Goal: Information Seeking & Learning: Learn about a topic

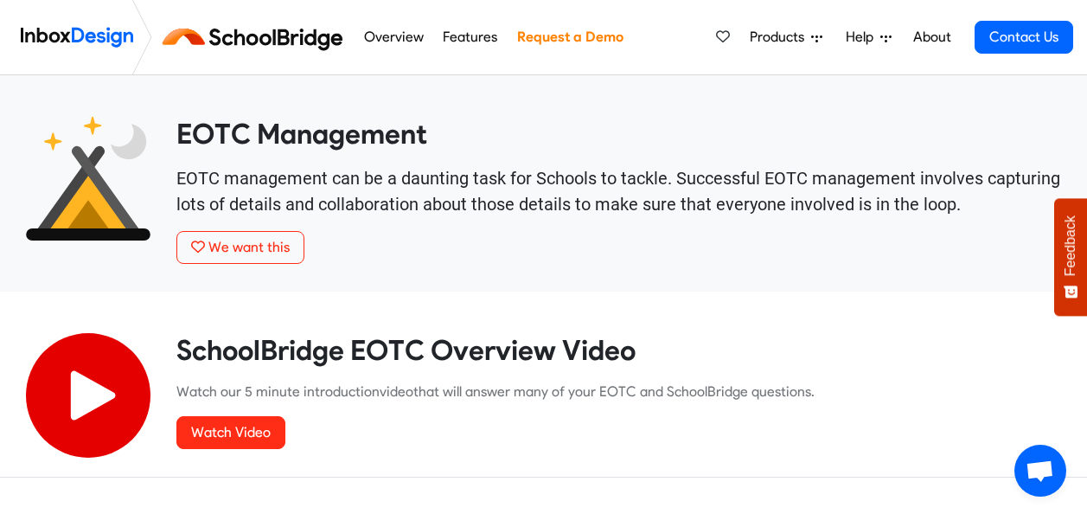
scroll to position [605, 0]
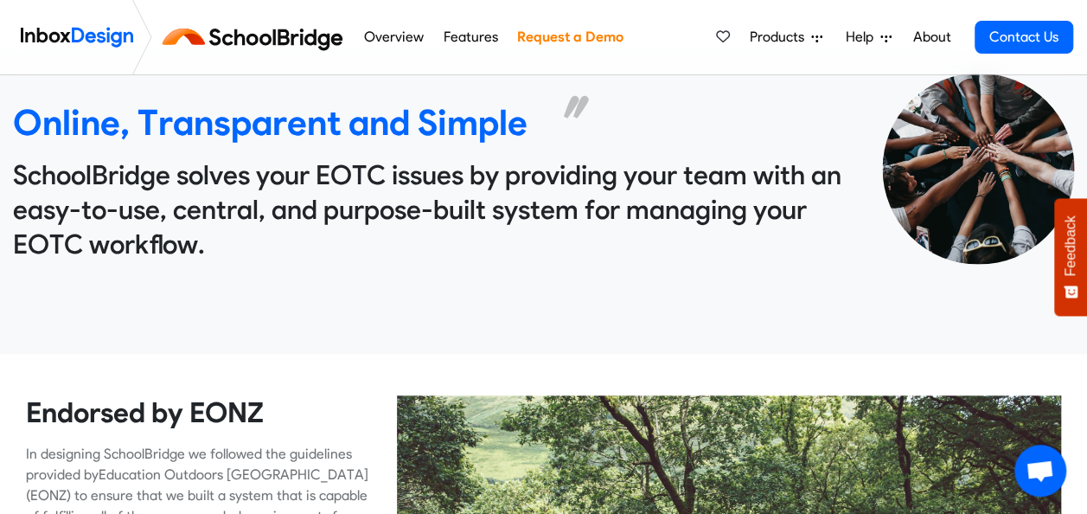
click at [220, 292] on div "Online, Transparent and Simple SchoolBridge solves your EOTC issues by providin…" at bounding box center [435, 199] width 870 height 309
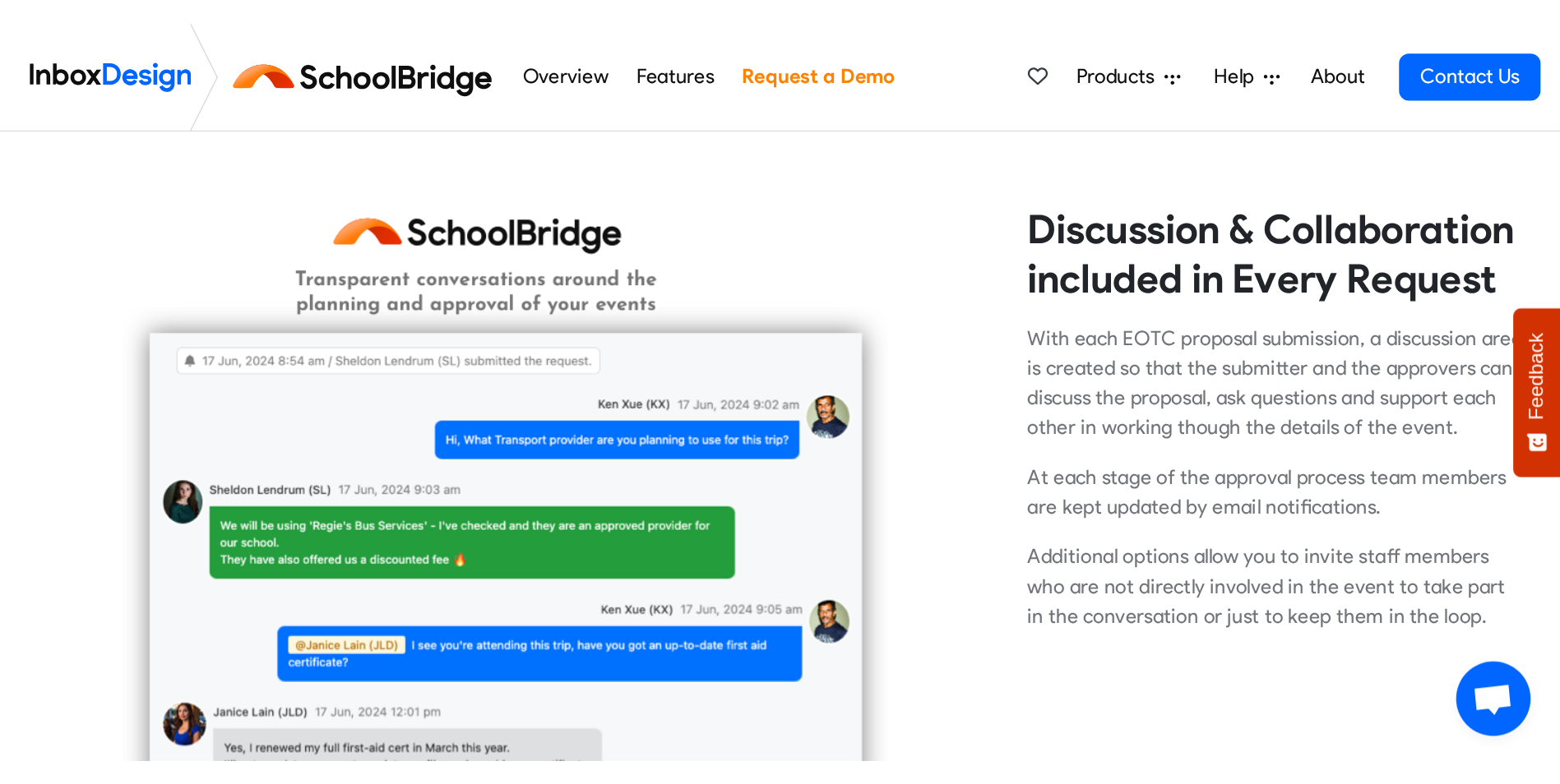
scroll to position [2712, 0]
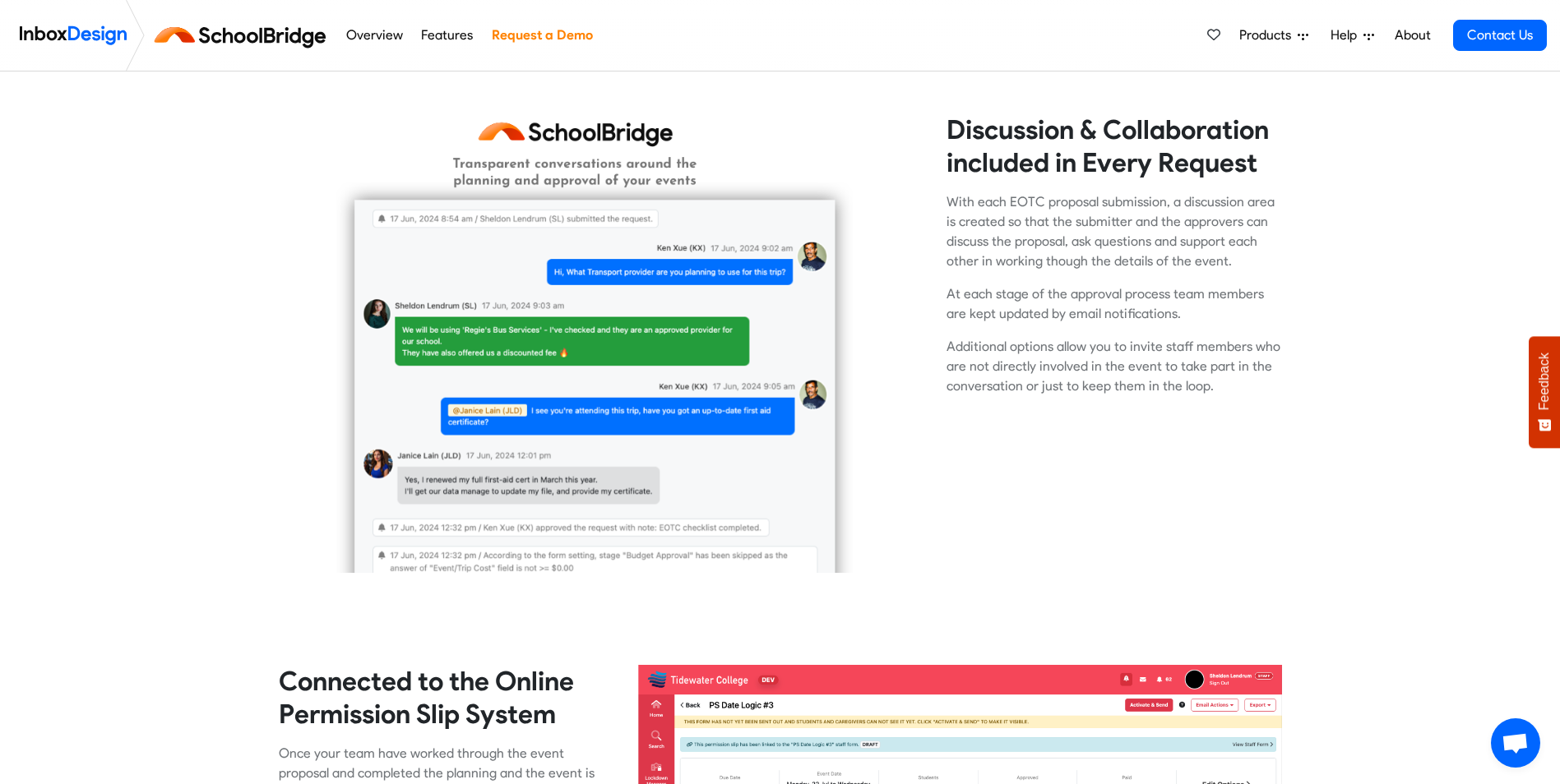
click at [1032, 32] on span "Products" at bounding box center [1268, 35] width 58 height 20
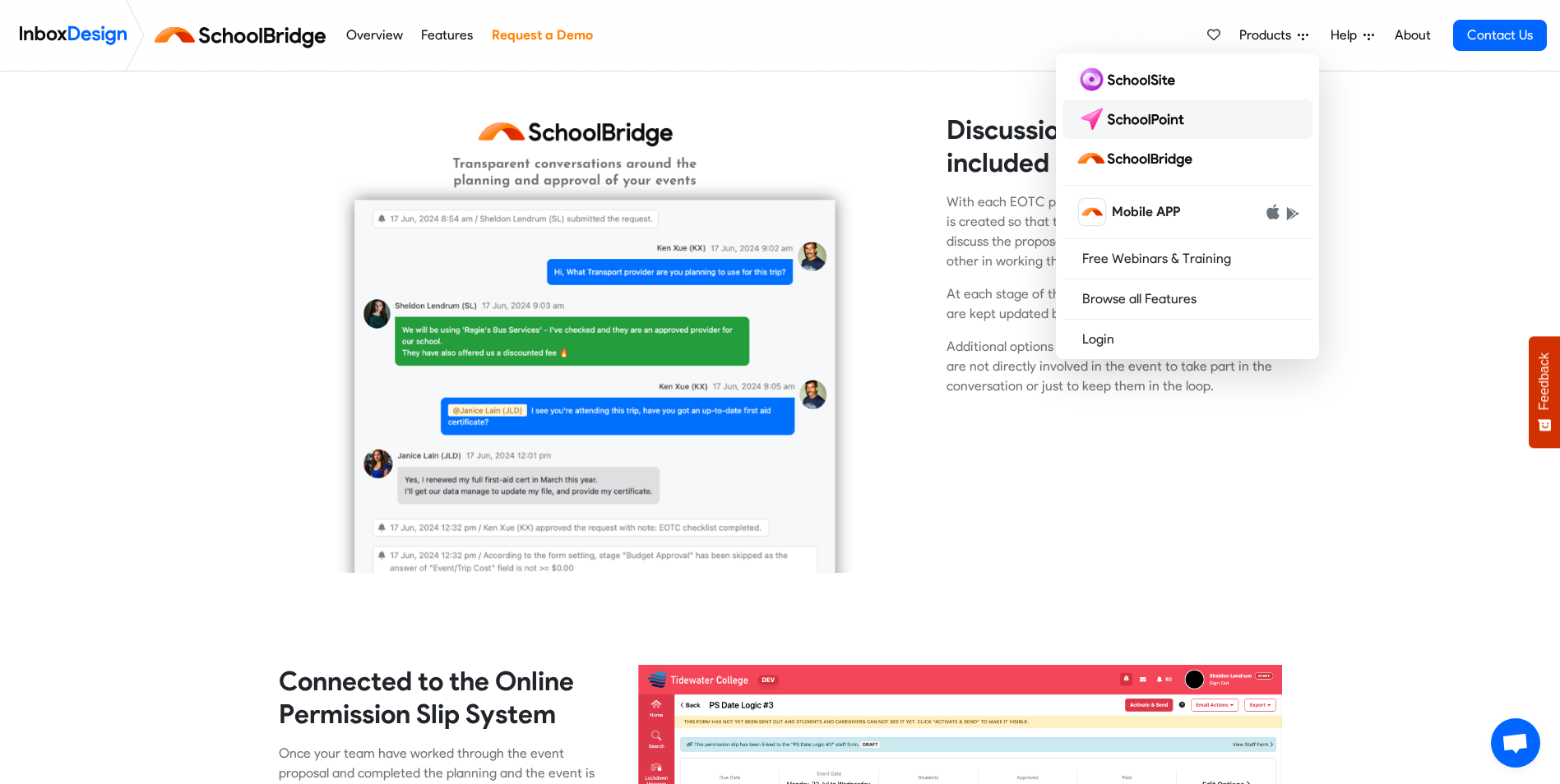
click at [1032, 118] on img at bounding box center [1133, 120] width 116 height 27
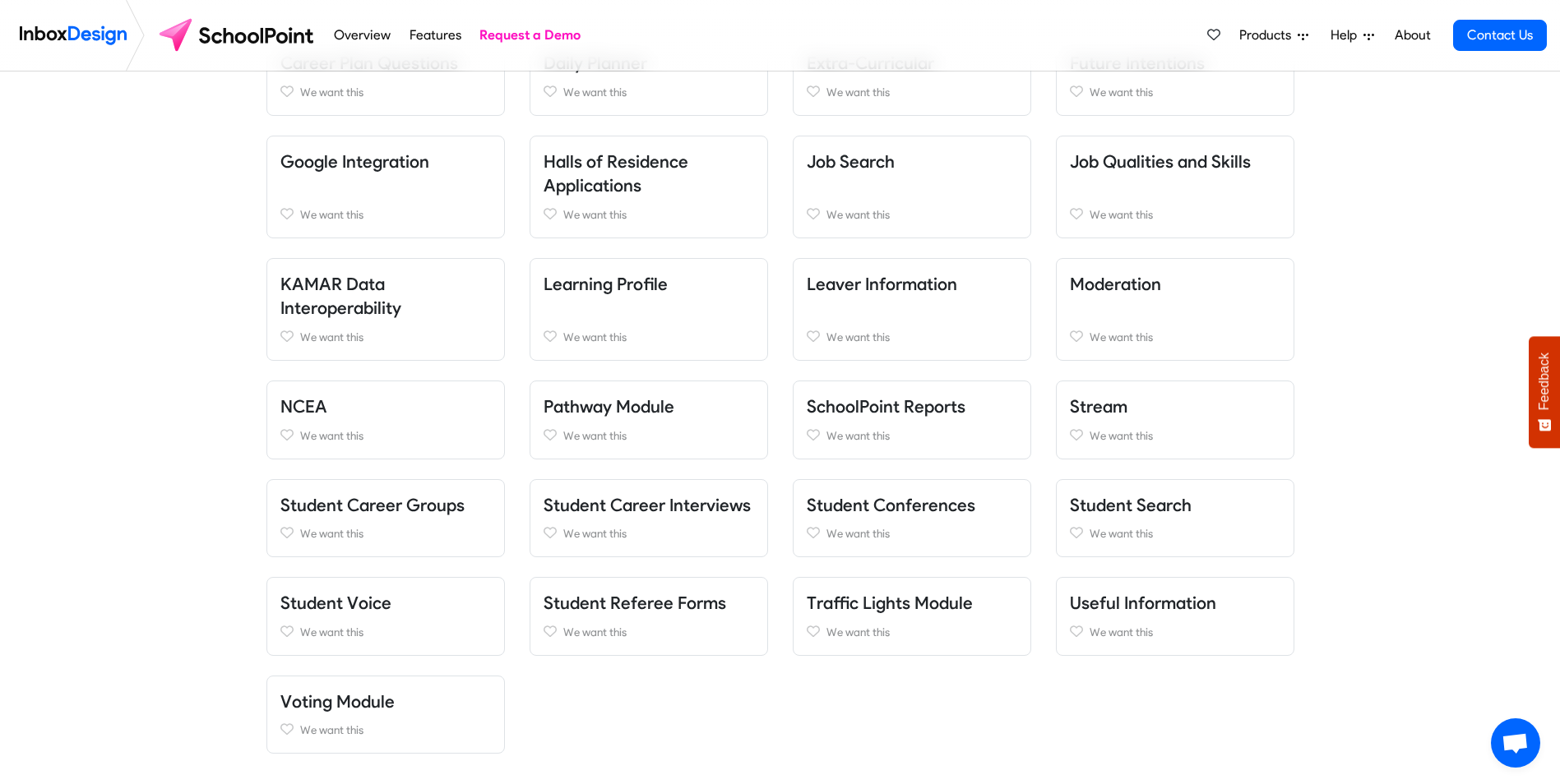
scroll to position [575, 0]
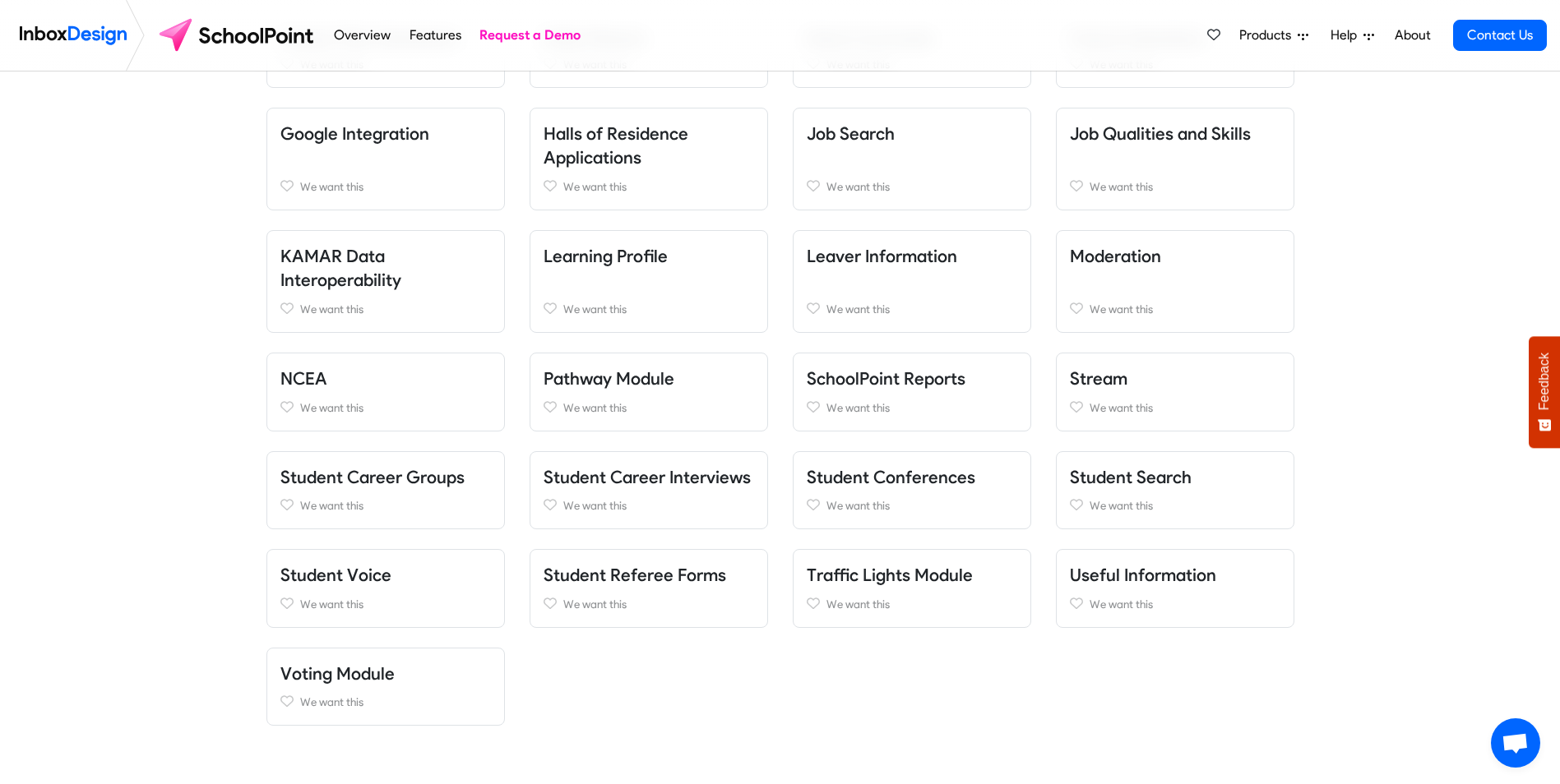
click at [1105, 375] on link "Stream" at bounding box center [1098, 379] width 58 height 21
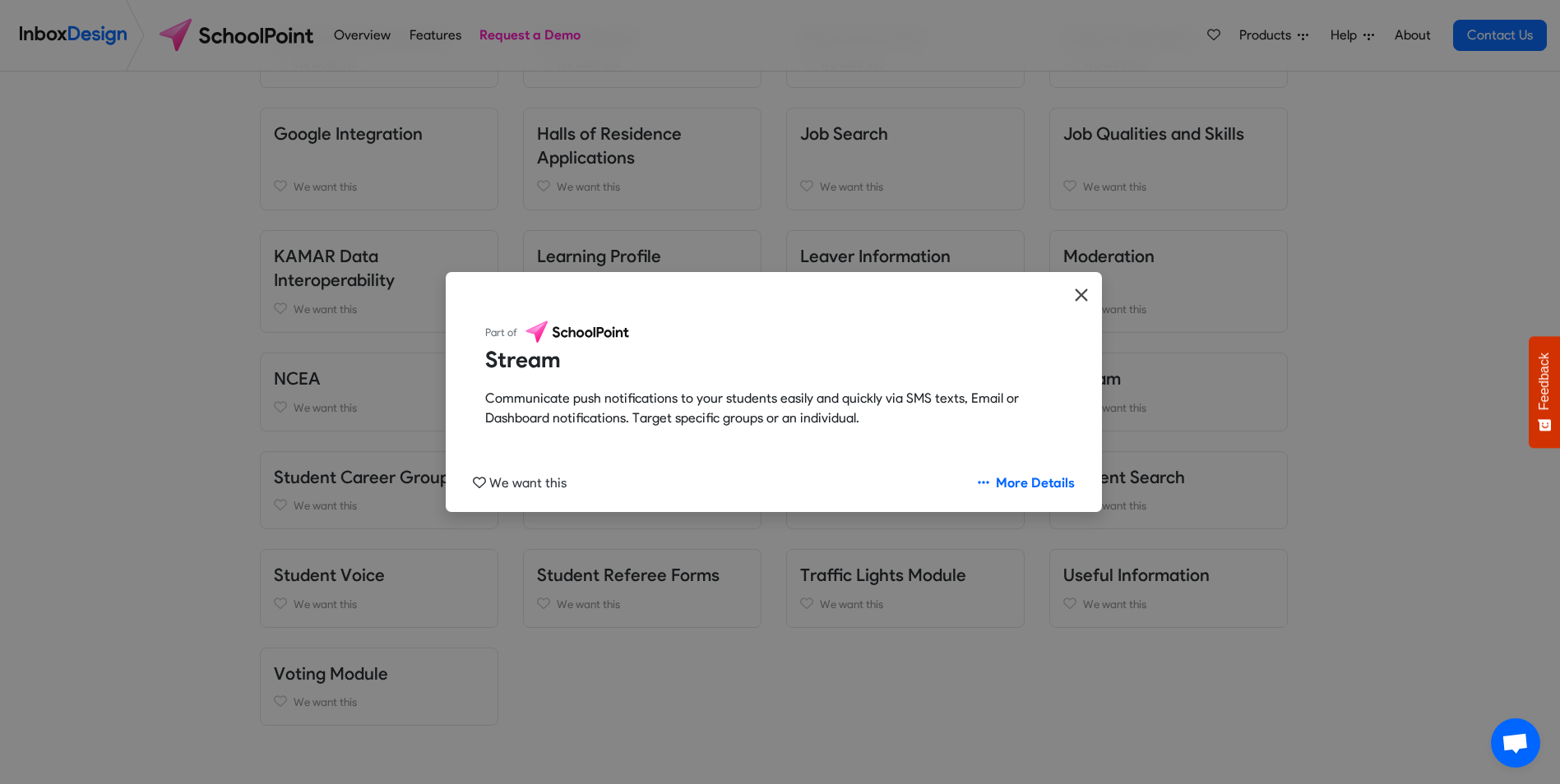
click at [1079, 295] on icon "Close" at bounding box center [1082, 295] width 15 height 20
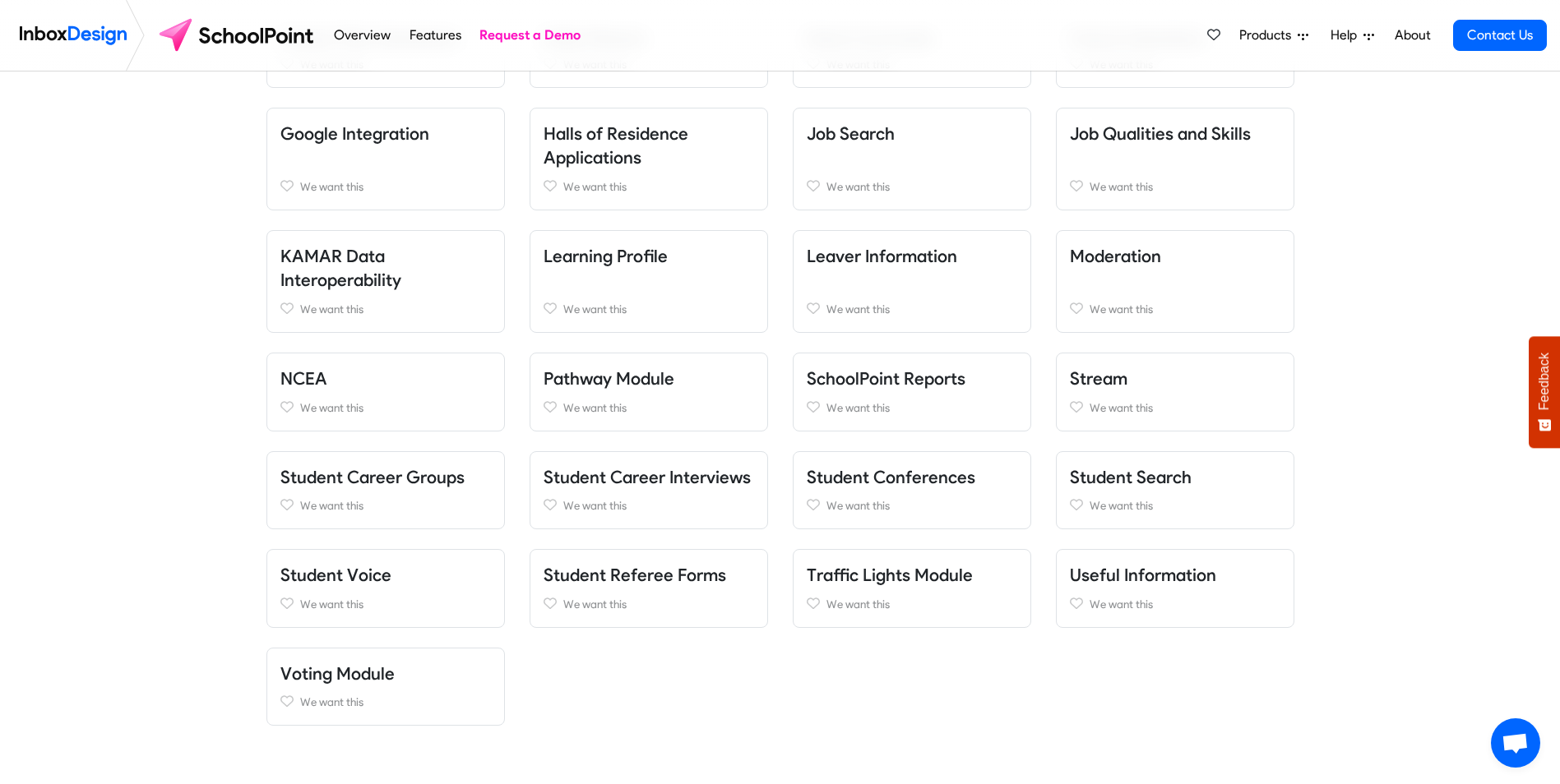
click at [392, 263] on h5 "KAMAR Data Interoperability" at bounding box center [385, 268] width 210 height 48
click at [309, 246] on link "KAMAR Data Interoperability" at bounding box center [340, 269] width 121 height 46
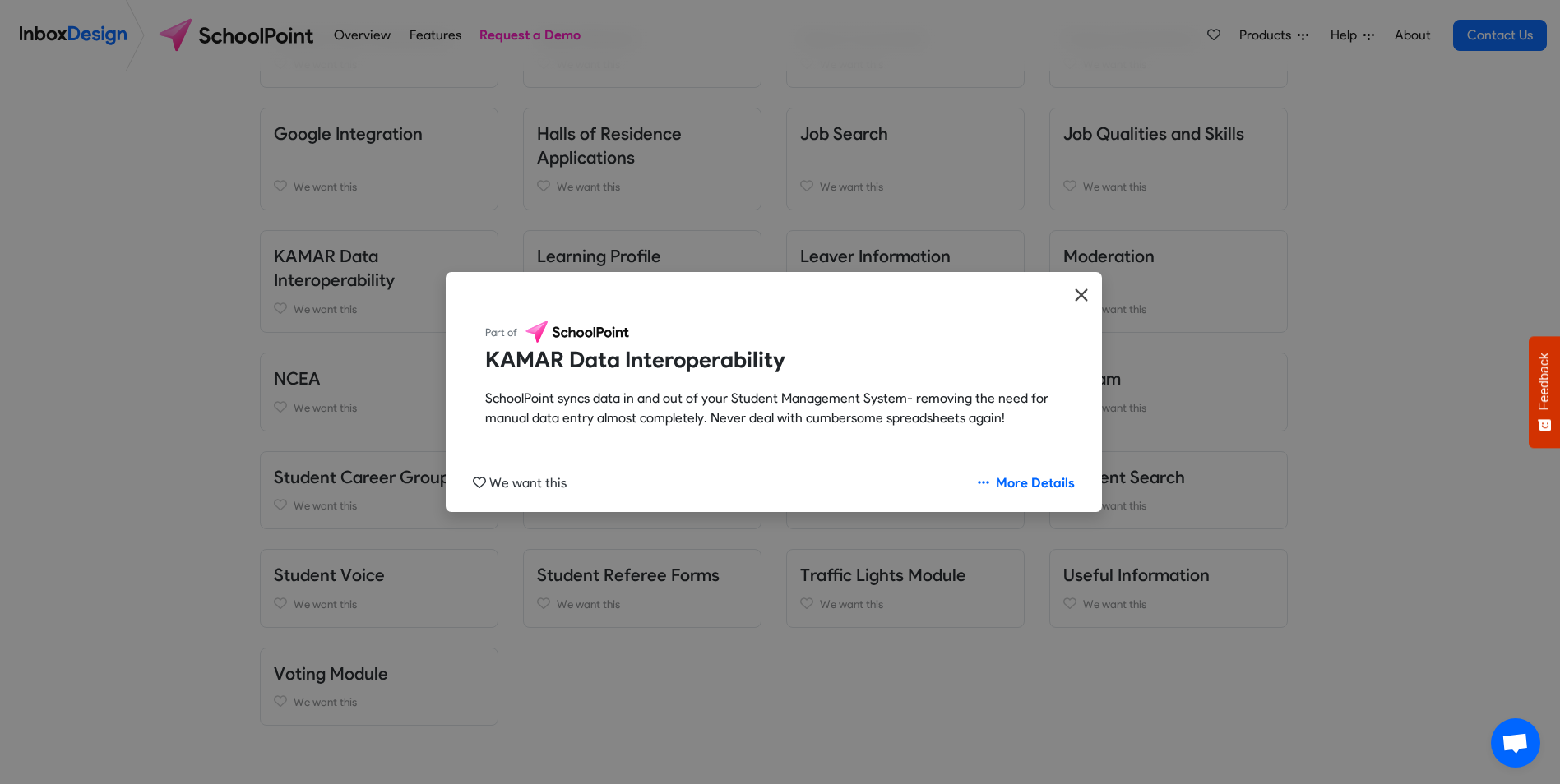
click at [1084, 295] on icon "Close" at bounding box center [1082, 295] width 15 height 20
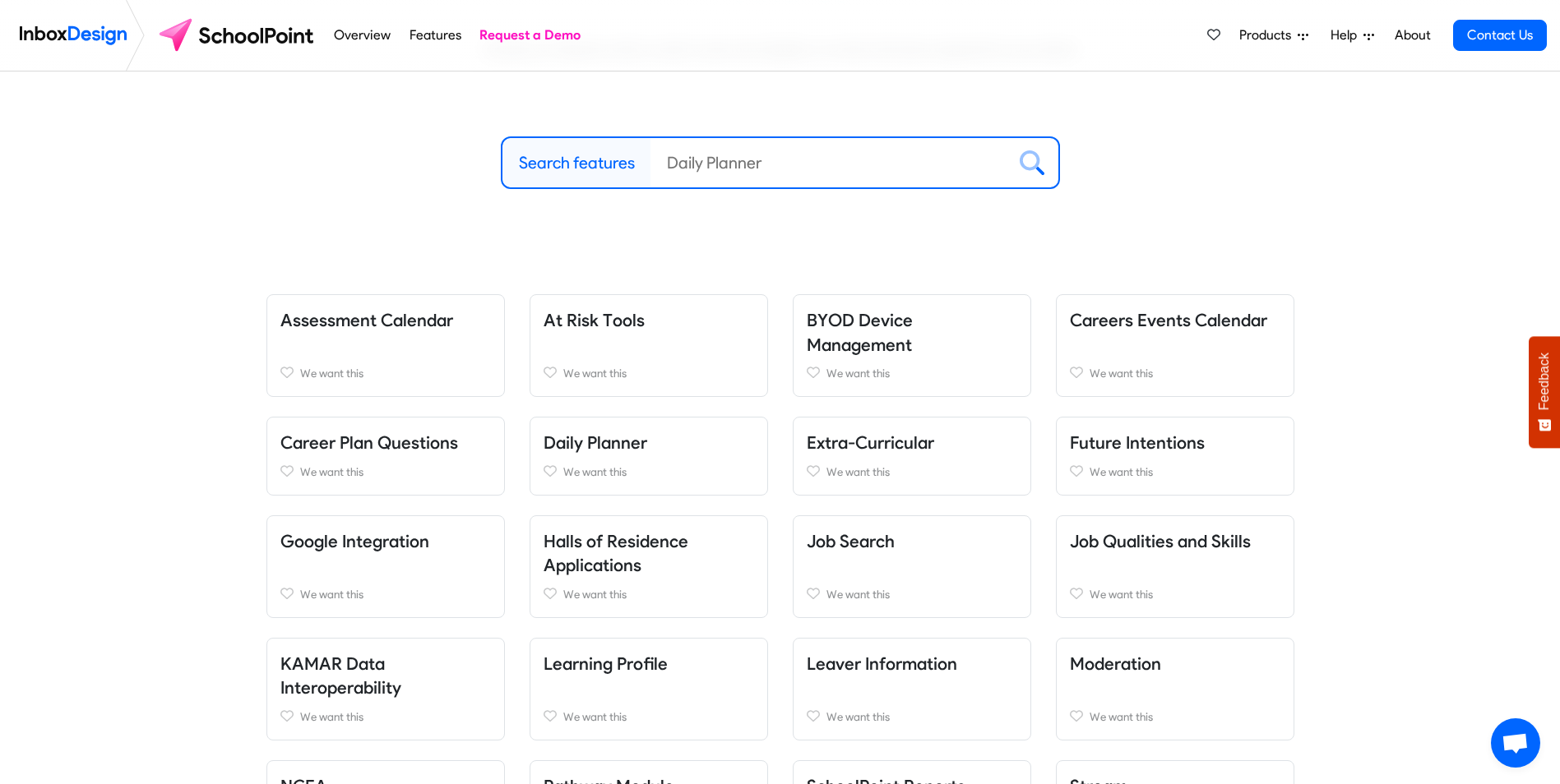
scroll to position [164, 0]
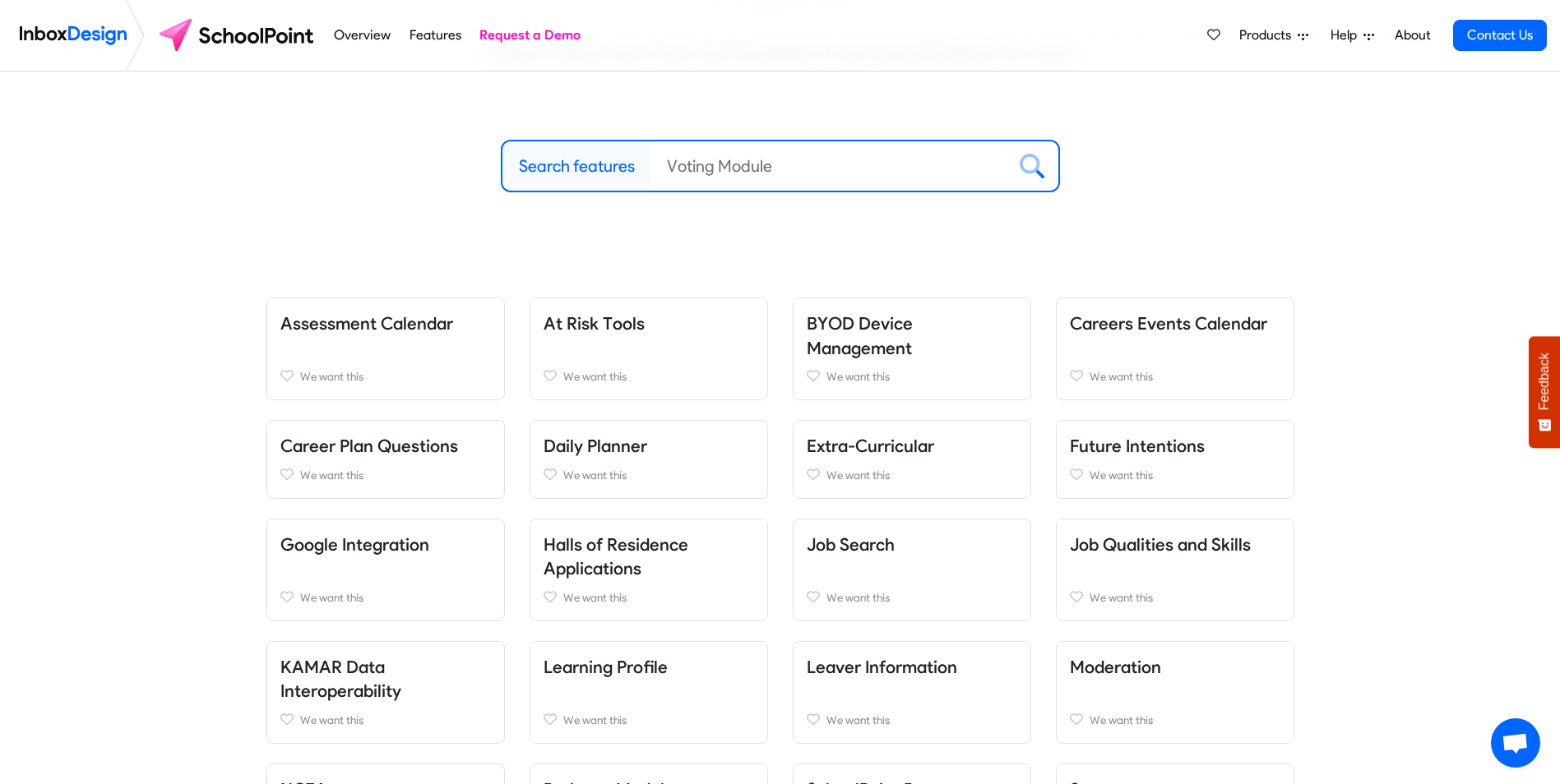
click at [358, 325] on link "Assessment Calendar" at bounding box center [367, 324] width 173 height 21
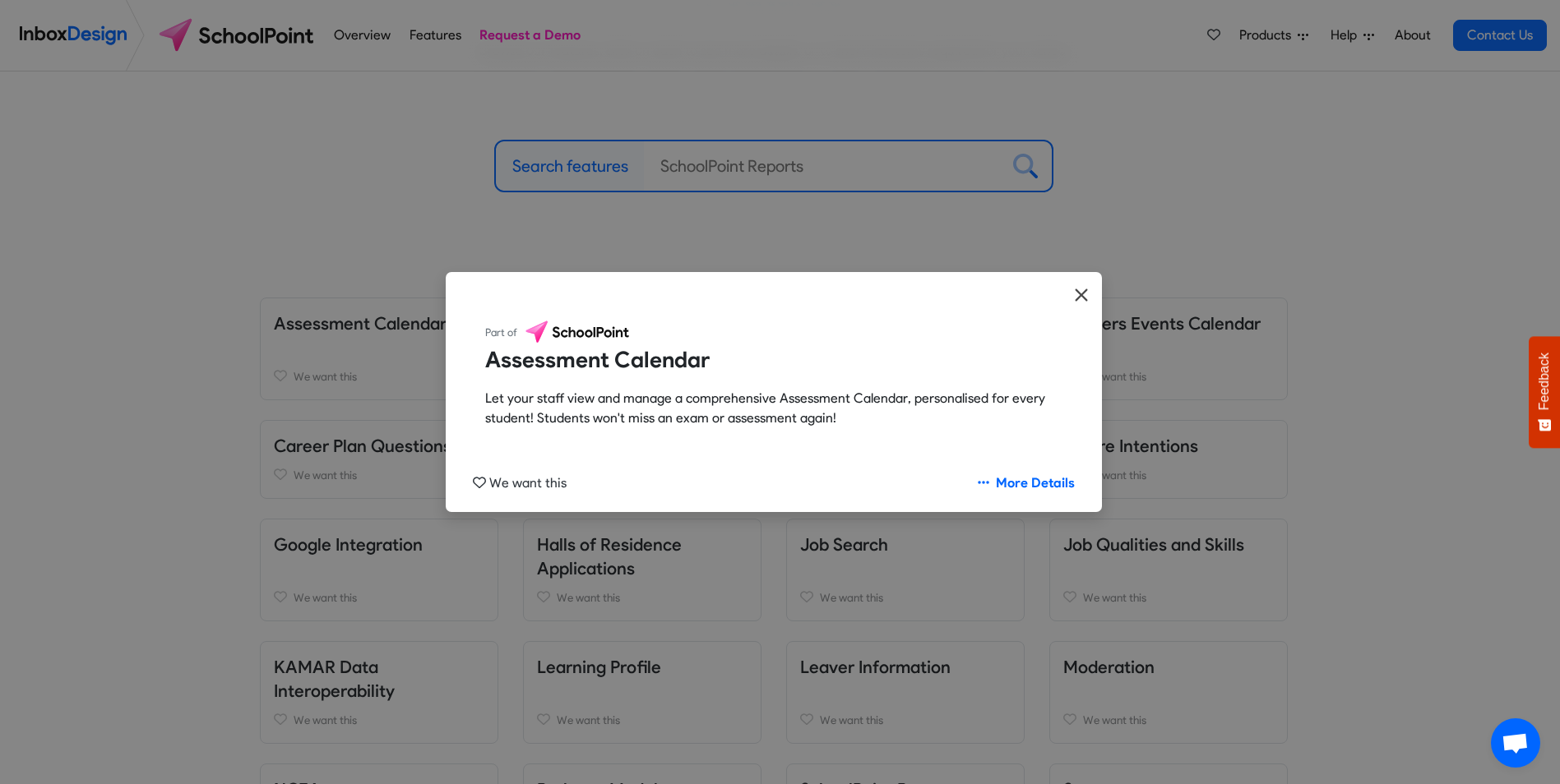
click at [1076, 296] on icon "Close" at bounding box center [1082, 295] width 15 height 20
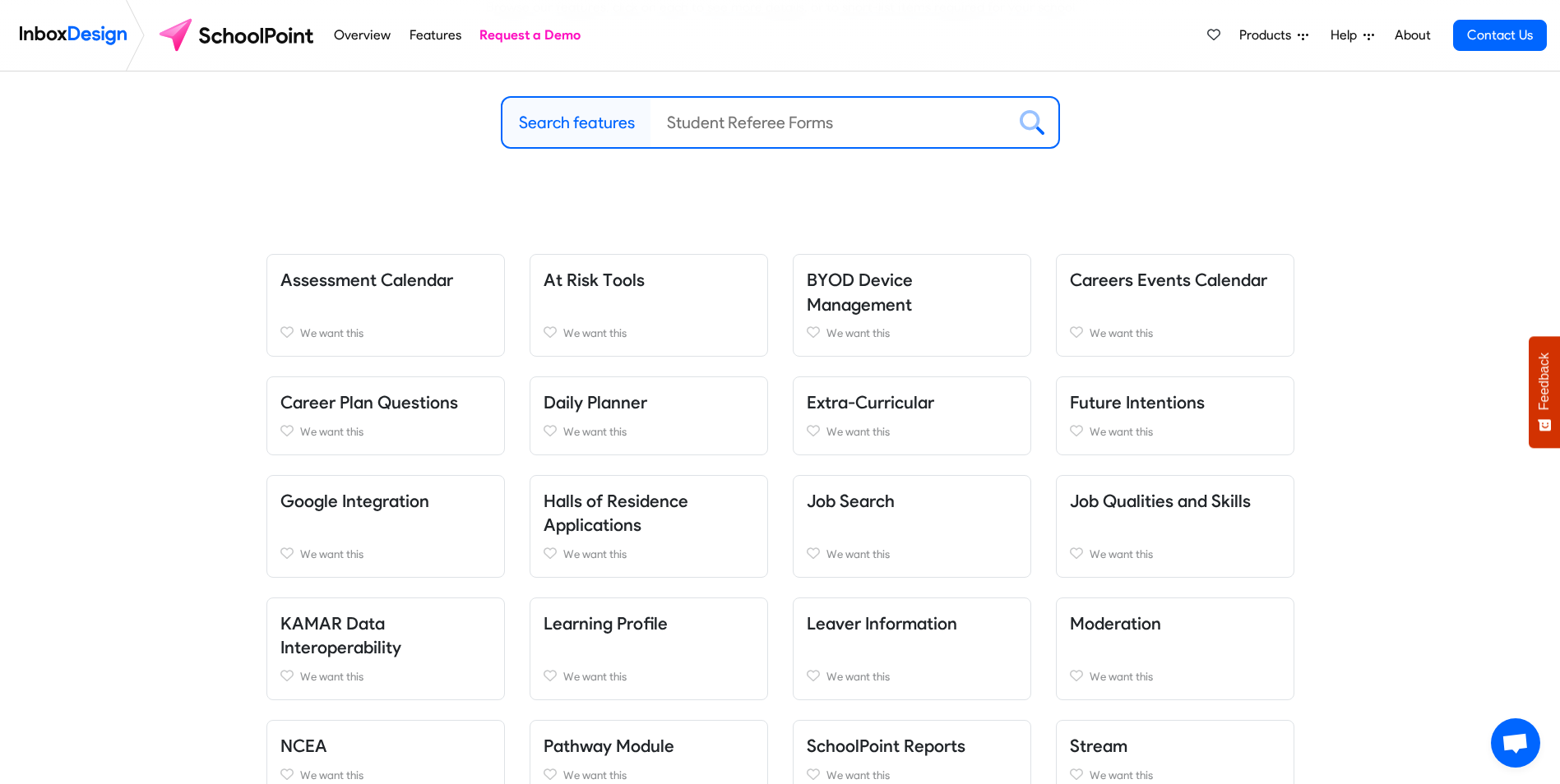
scroll to position [329, 0]
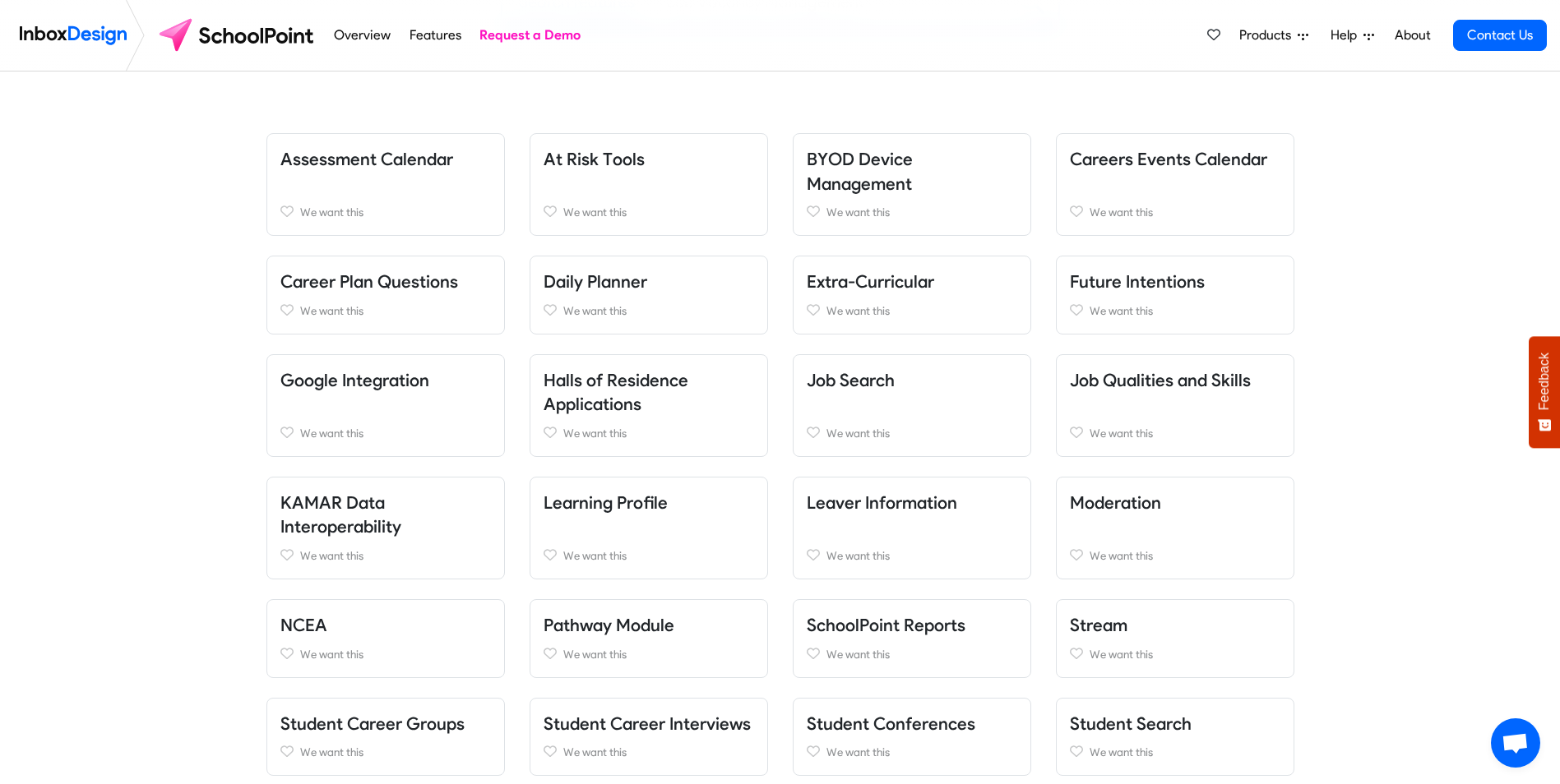
click at [873, 374] on link "Job Search" at bounding box center [851, 380] width 88 height 21
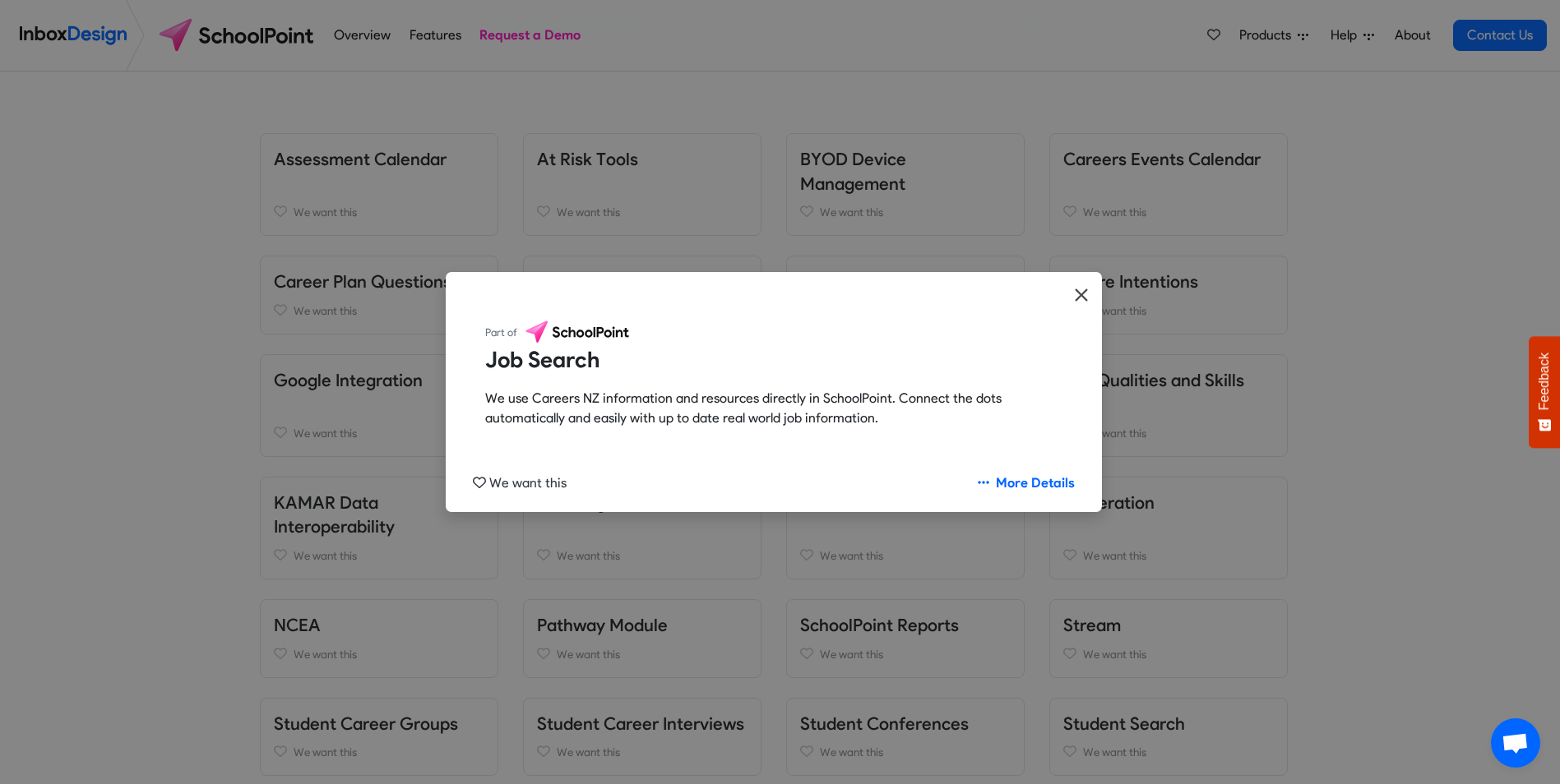
click at [1084, 288] on icon "Close" at bounding box center [1082, 295] width 15 height 20
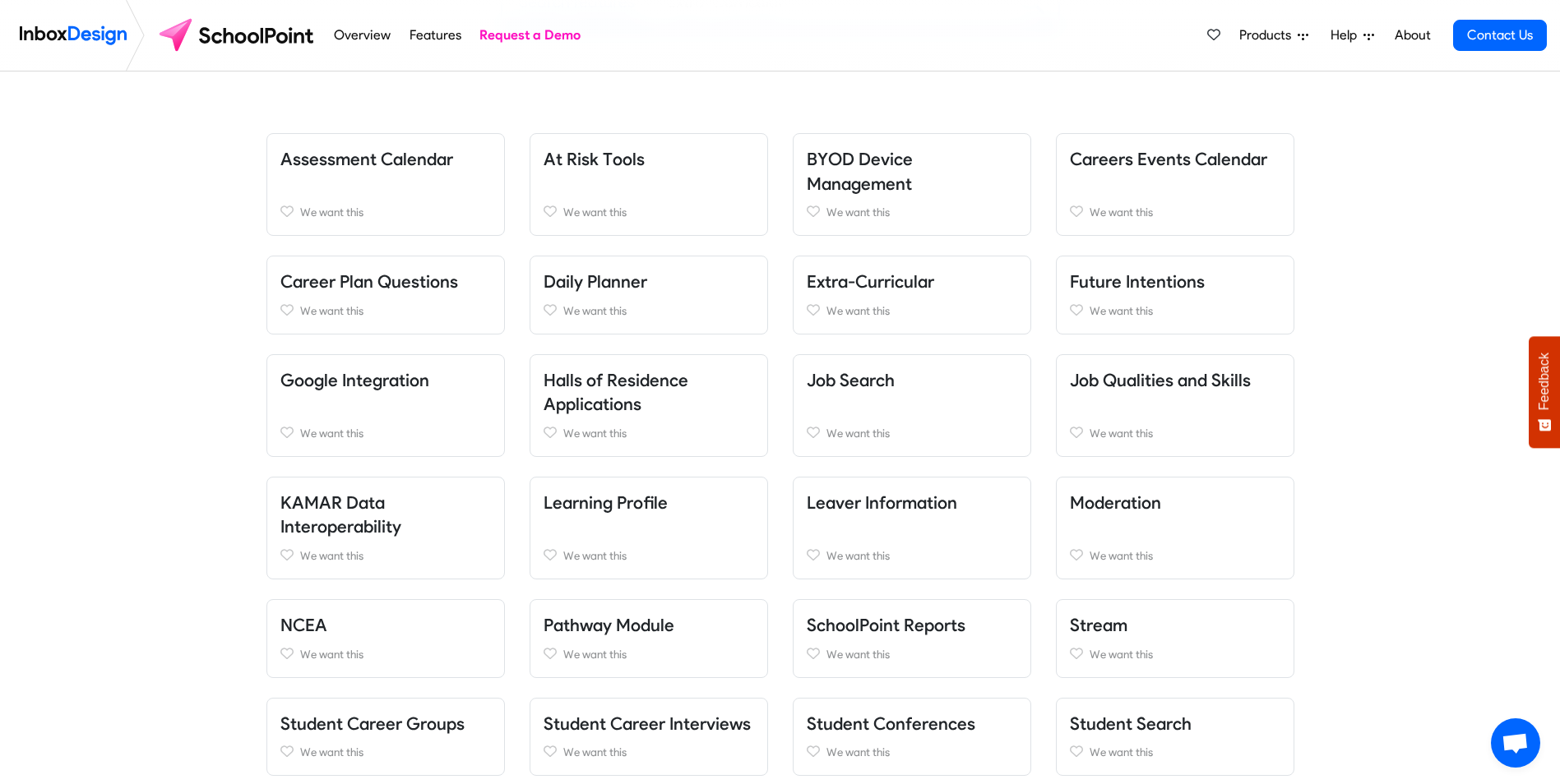
click at [1129, 277] on link "Future Intentions" at bounding box center [1137, 281] width 135 height 21
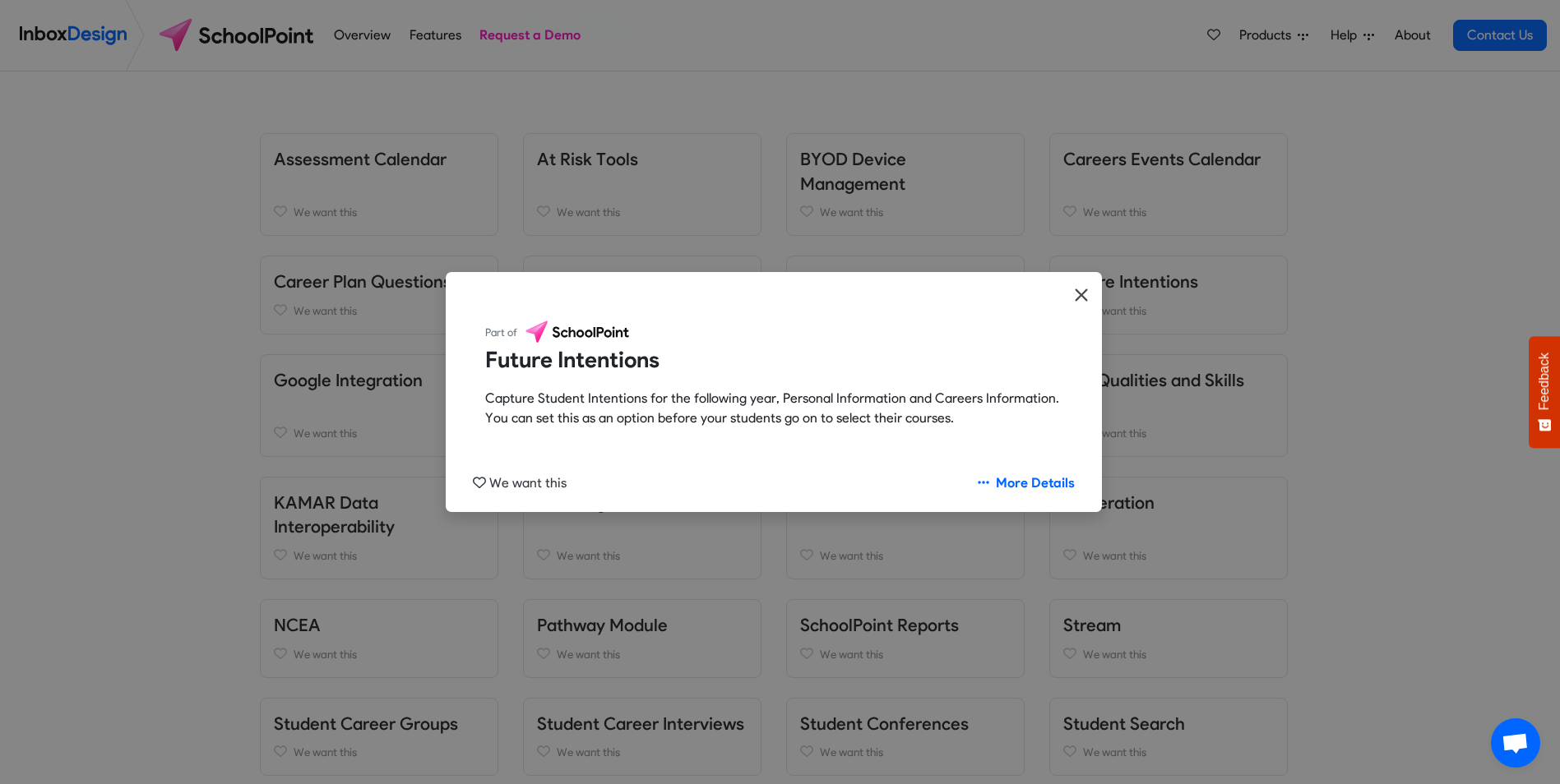
click at [1075, 291] on icon "Close" at bounding box center [1082, 295] width 15 height 20
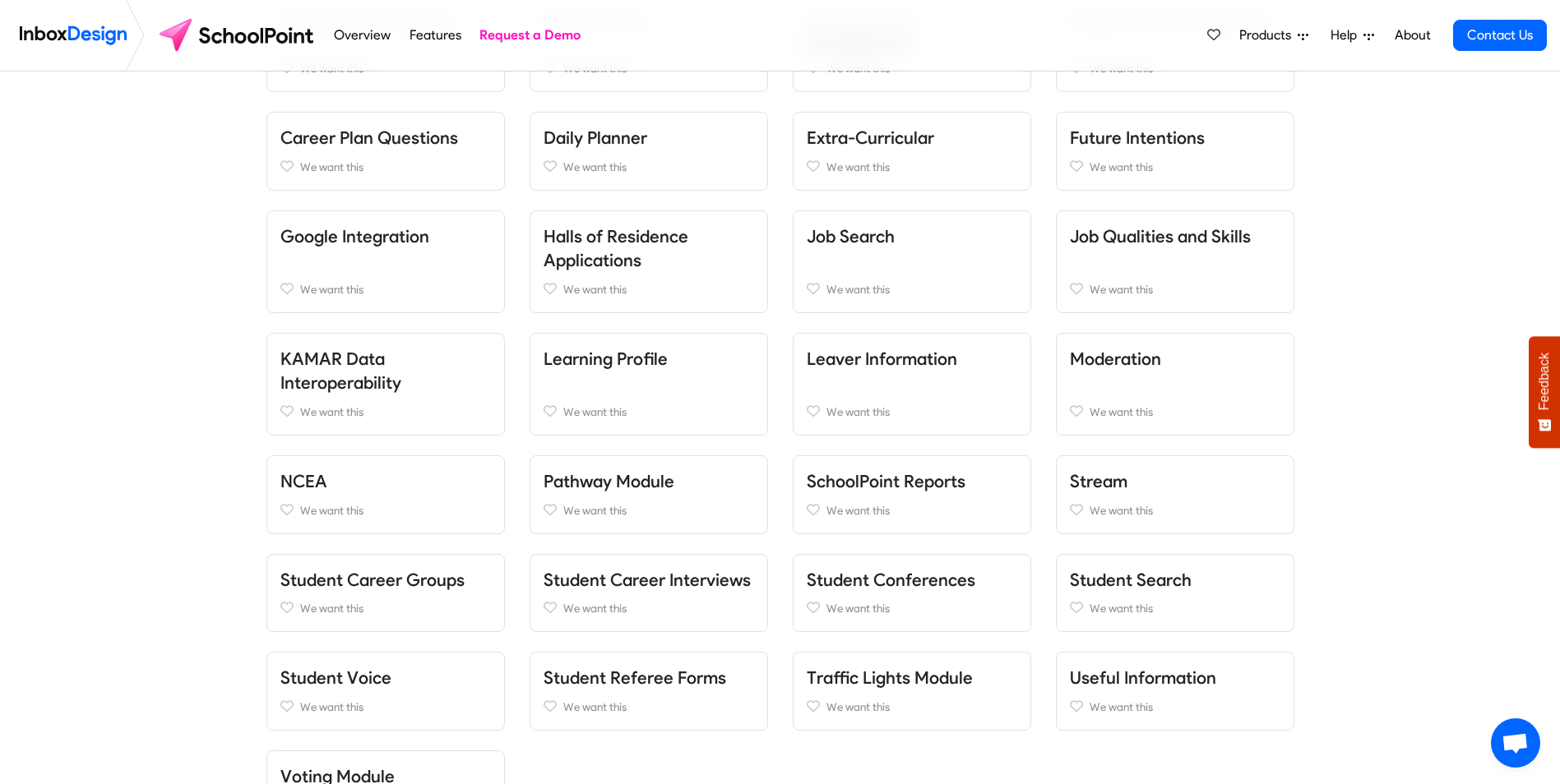
scroll to position [493, 0]
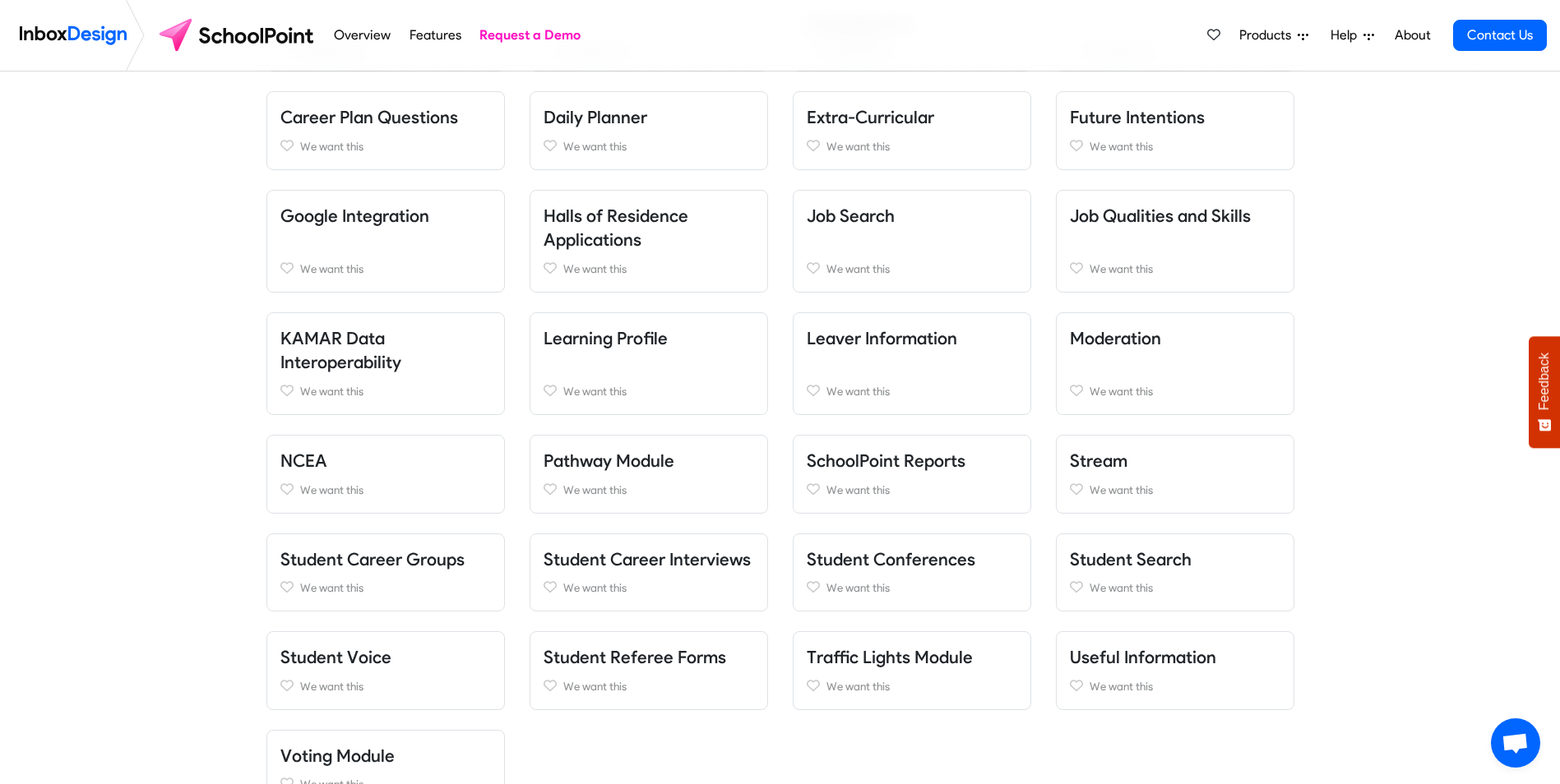
click at [881, 335] on link "Leaver Information" at bounding box center [882, 338] width 150 height 21
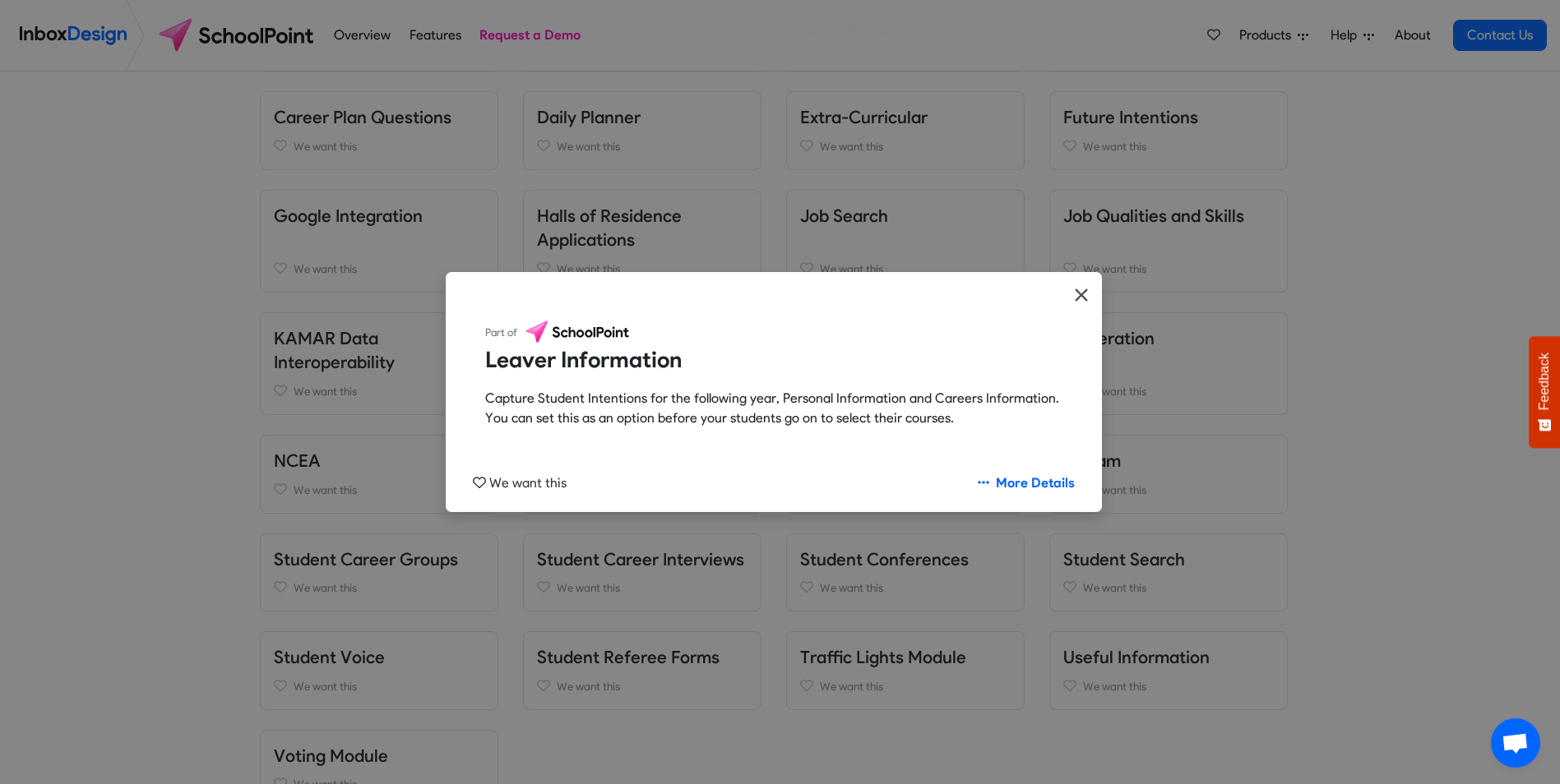
click at [1076, 296] on icon "Close" at bounding box center [1082, 295] width 15 height 20
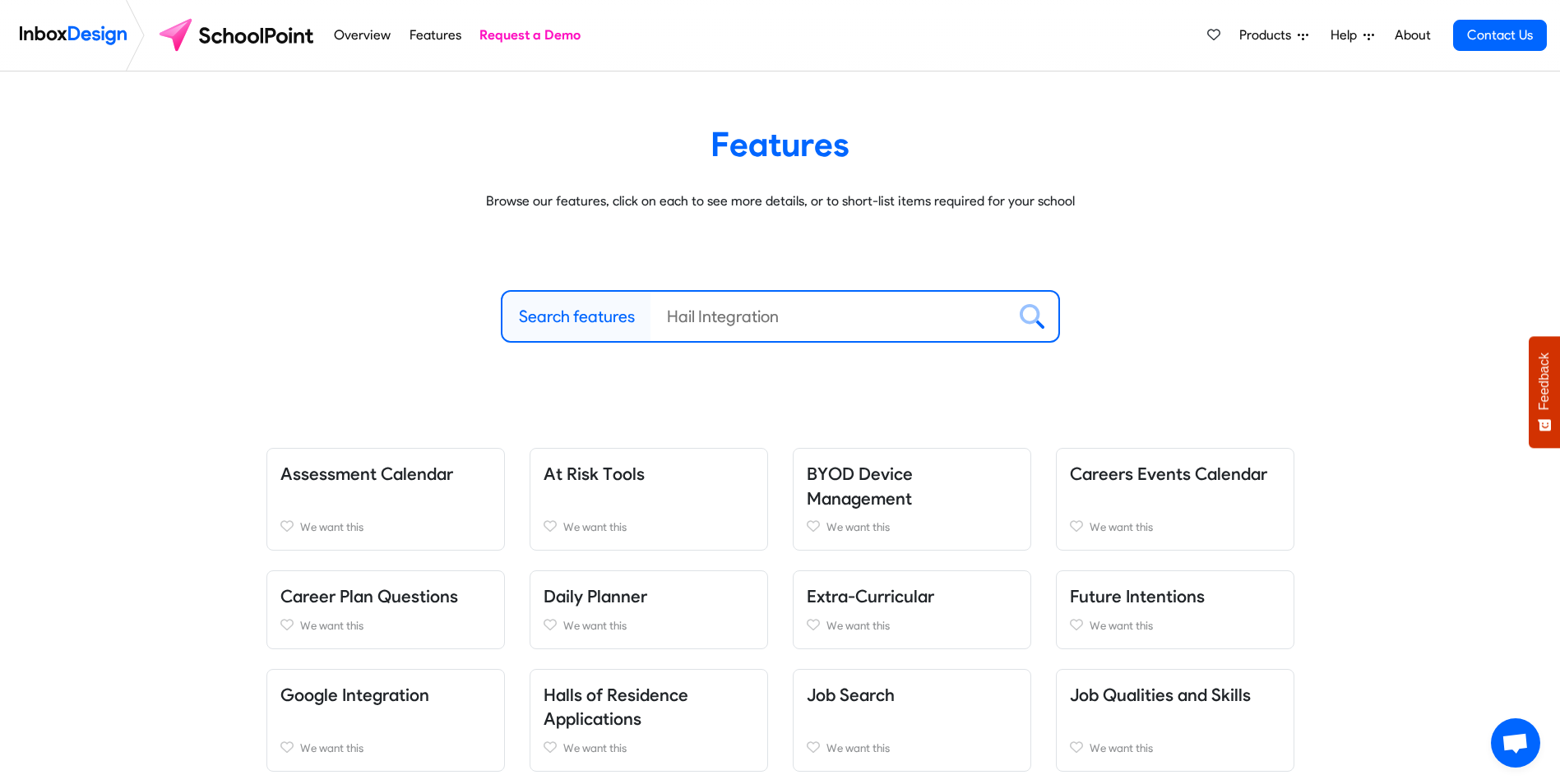
scroll to position [0, 0]
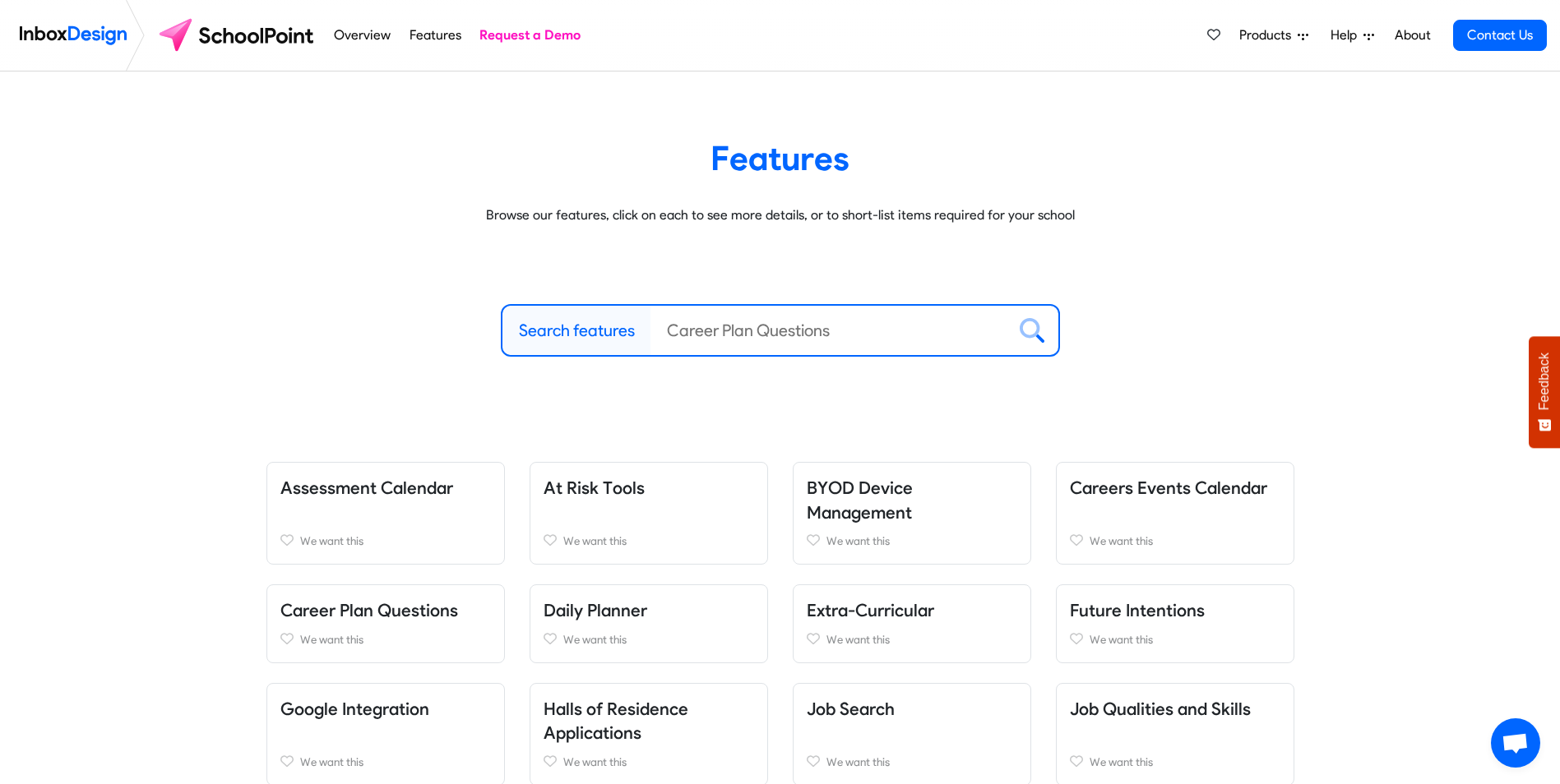
click at [346, 32] on link "Overview" at bounding box center [362, 35] width 66 height 33
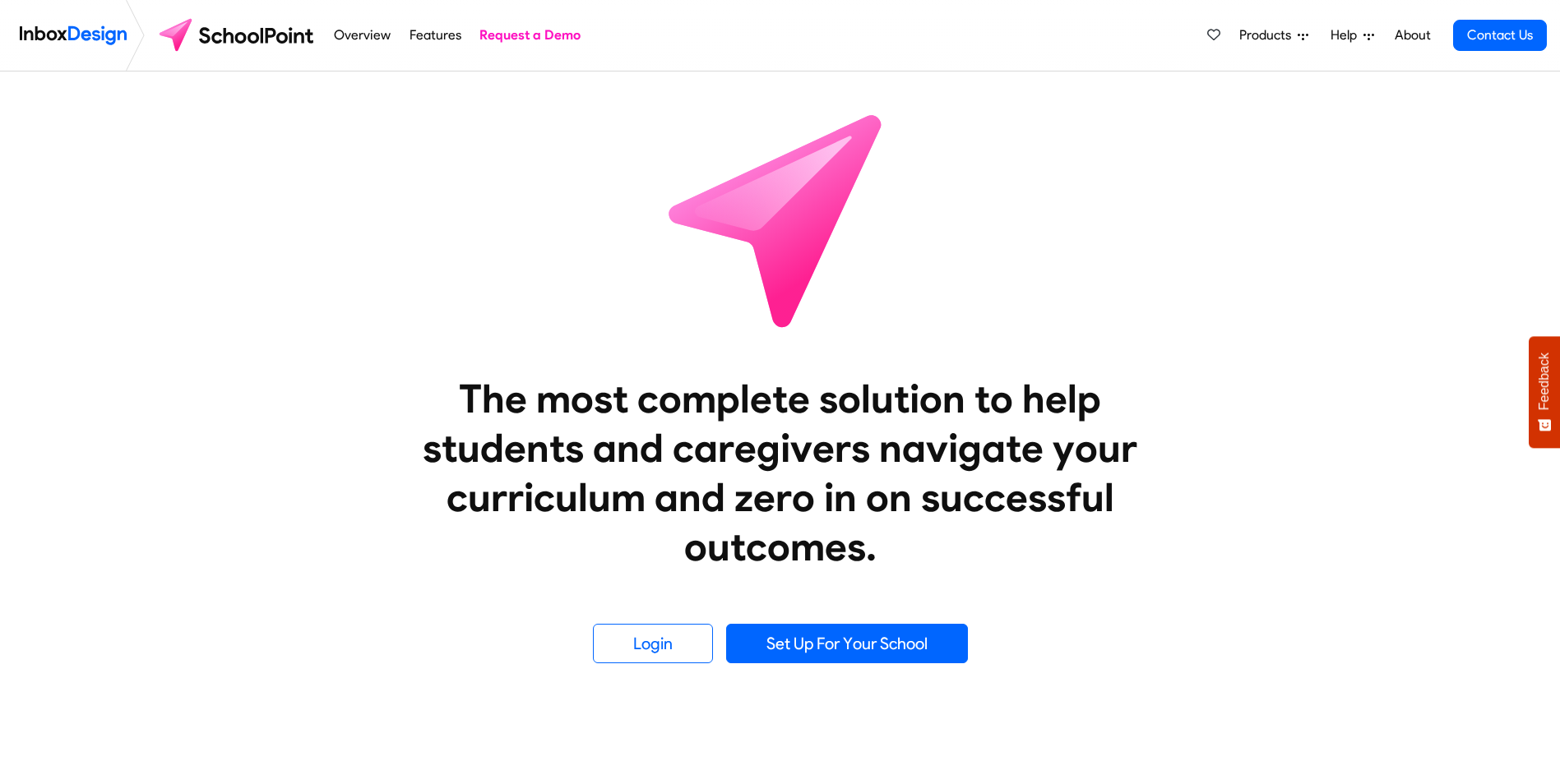
click at [63, 37] on img at bounding box center [73, 35] width 106 height 33
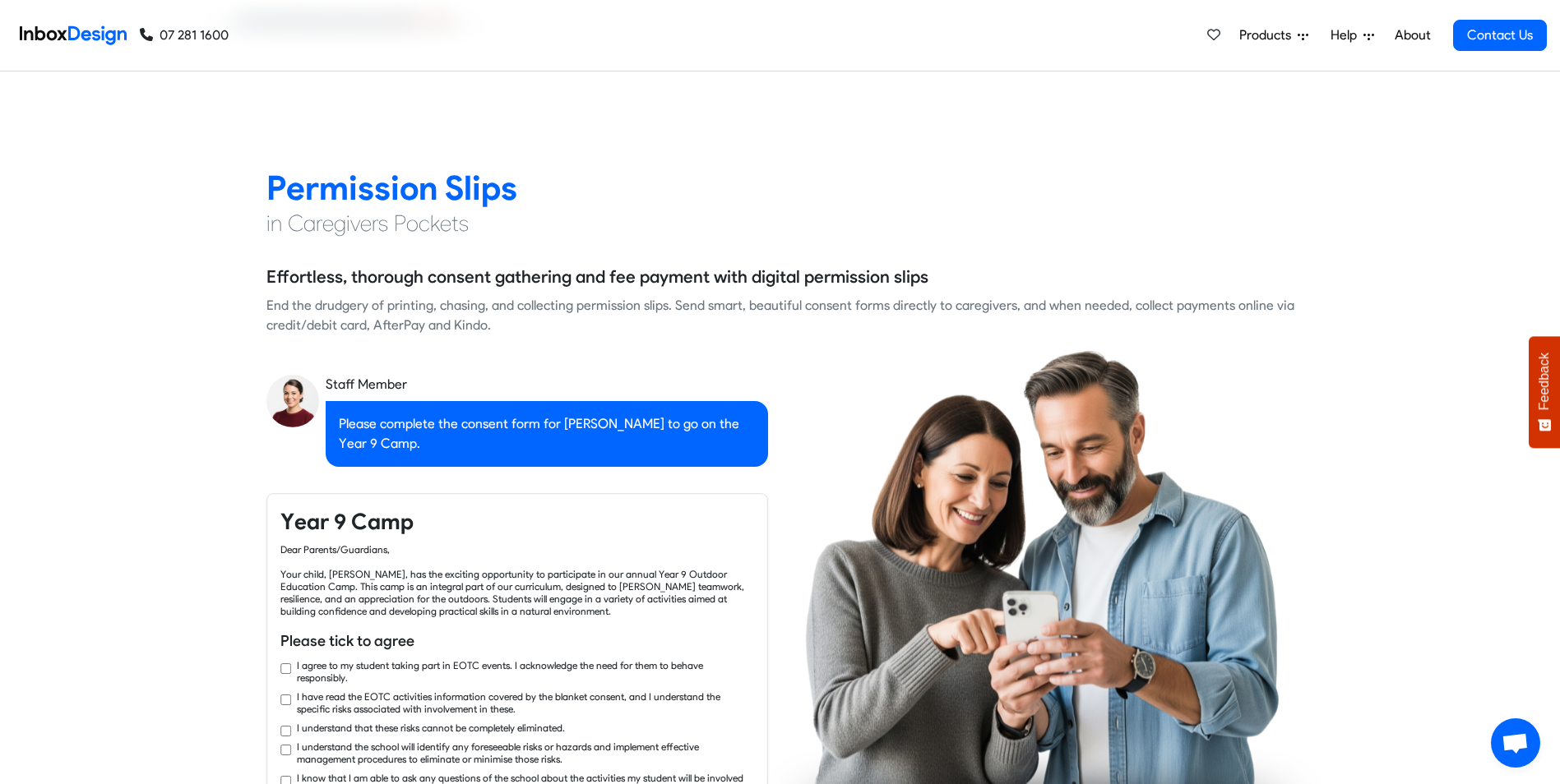
scroll to position [1397, 0]
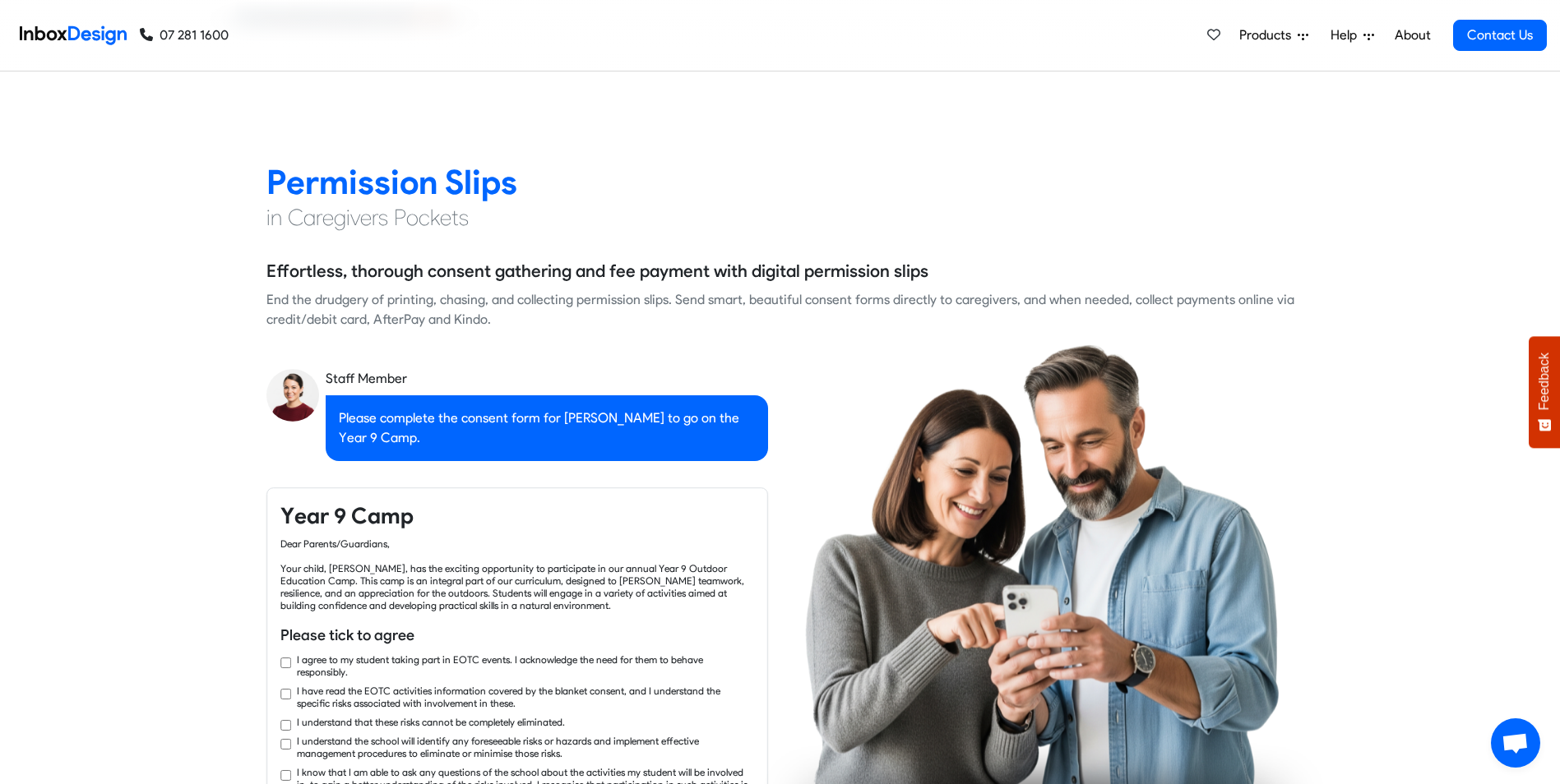
checkbox input "true"
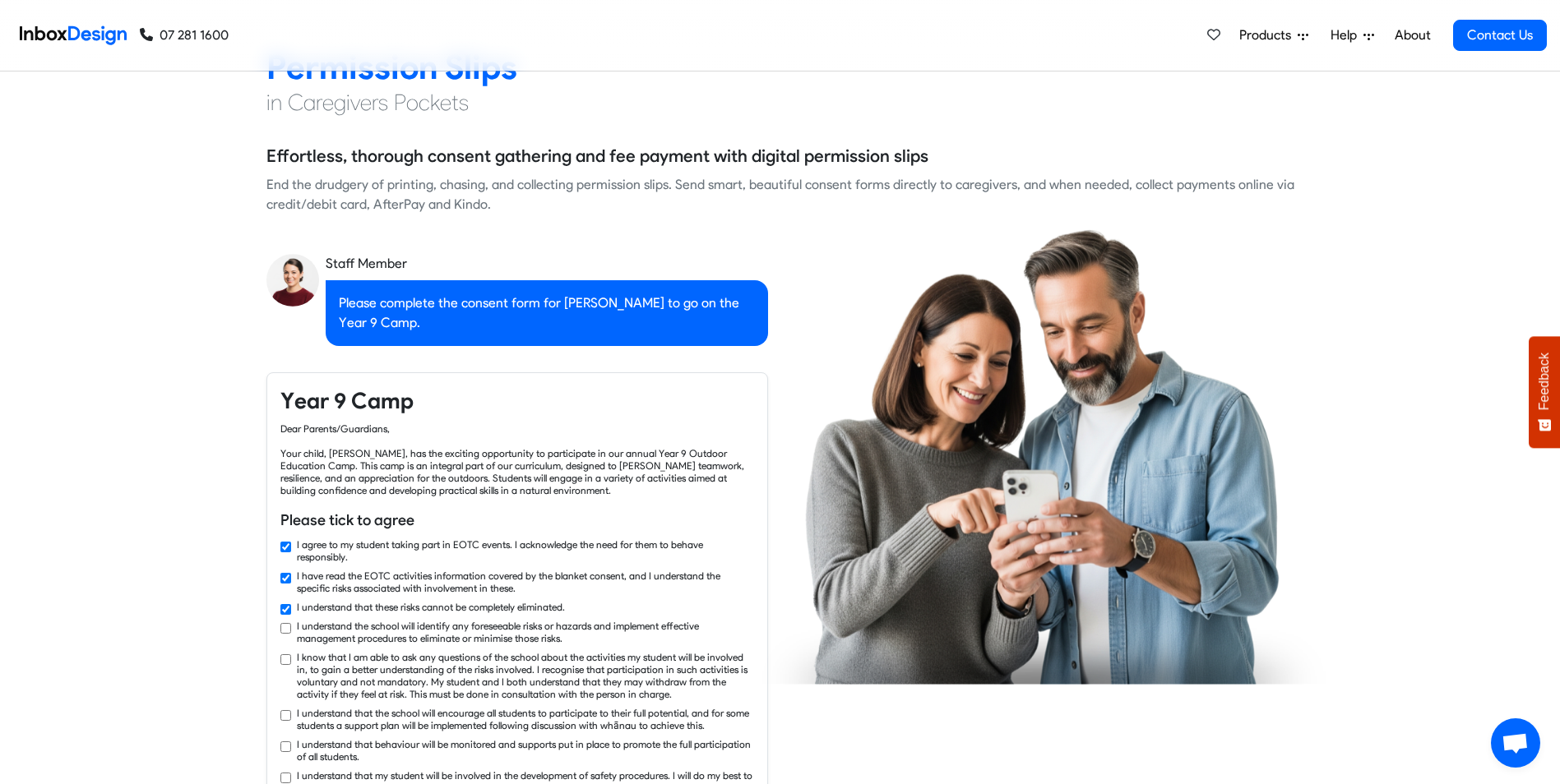
checkbox input "true"
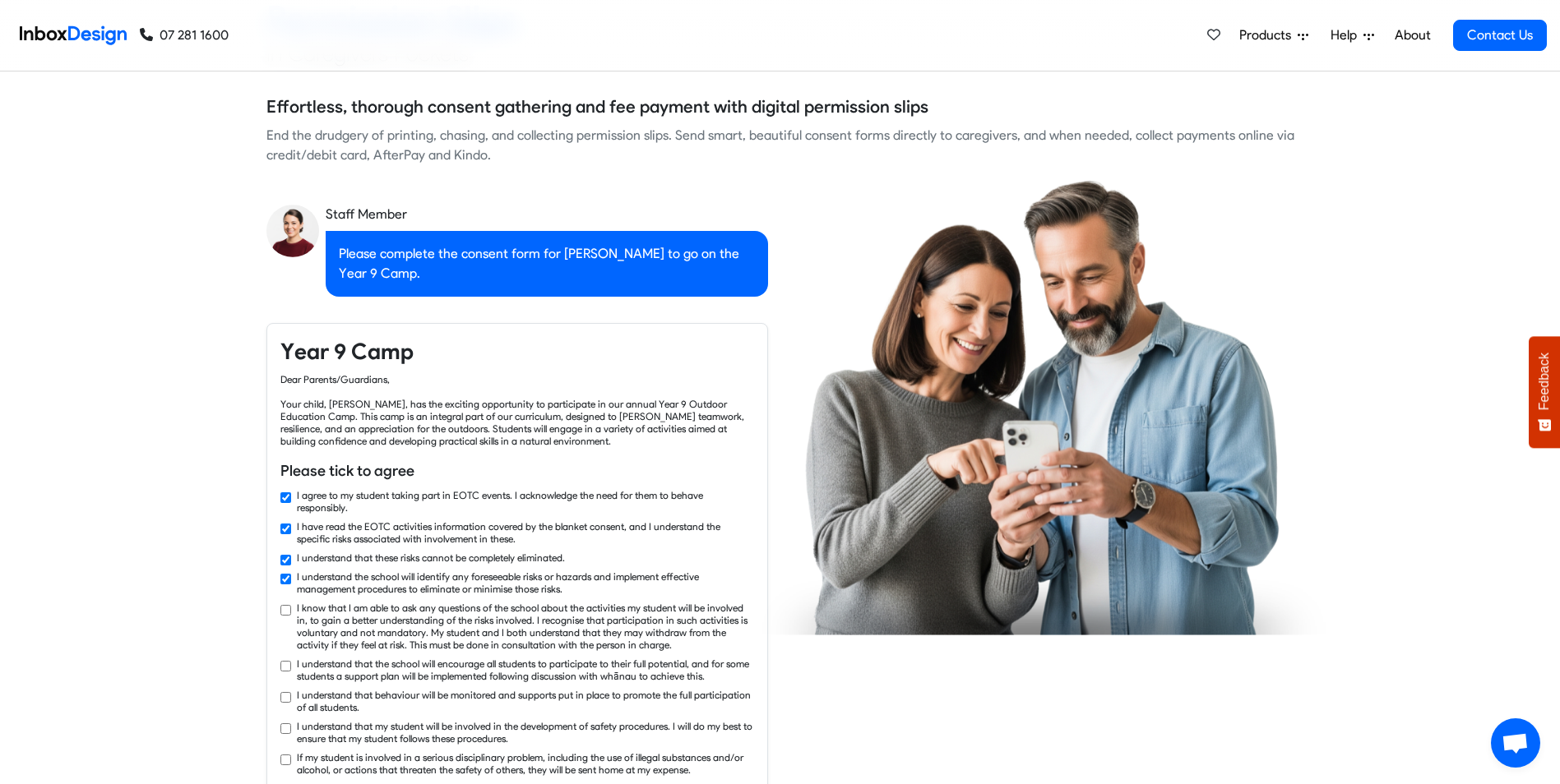
checkbox input "true"
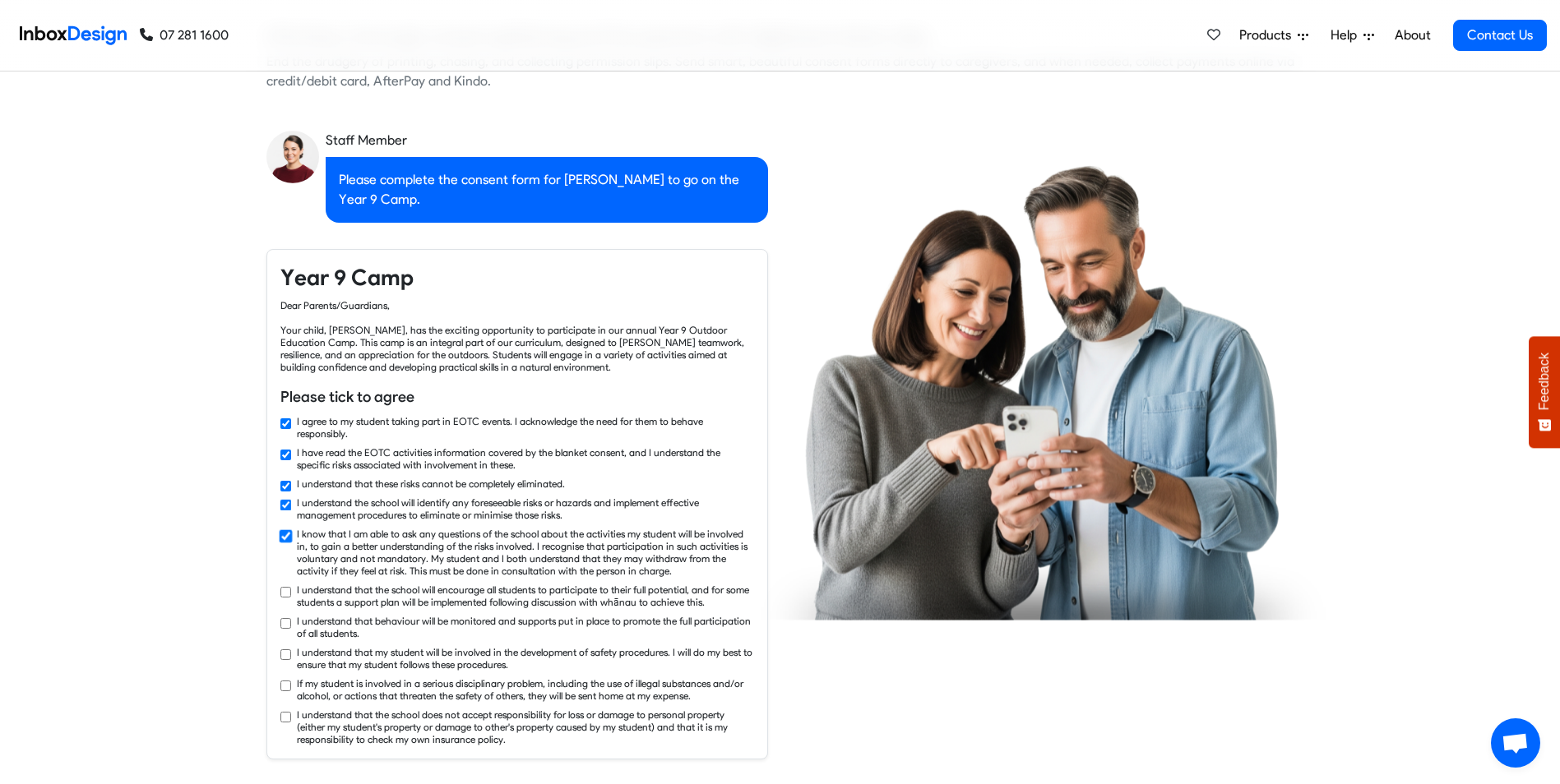
checkbox input "true"
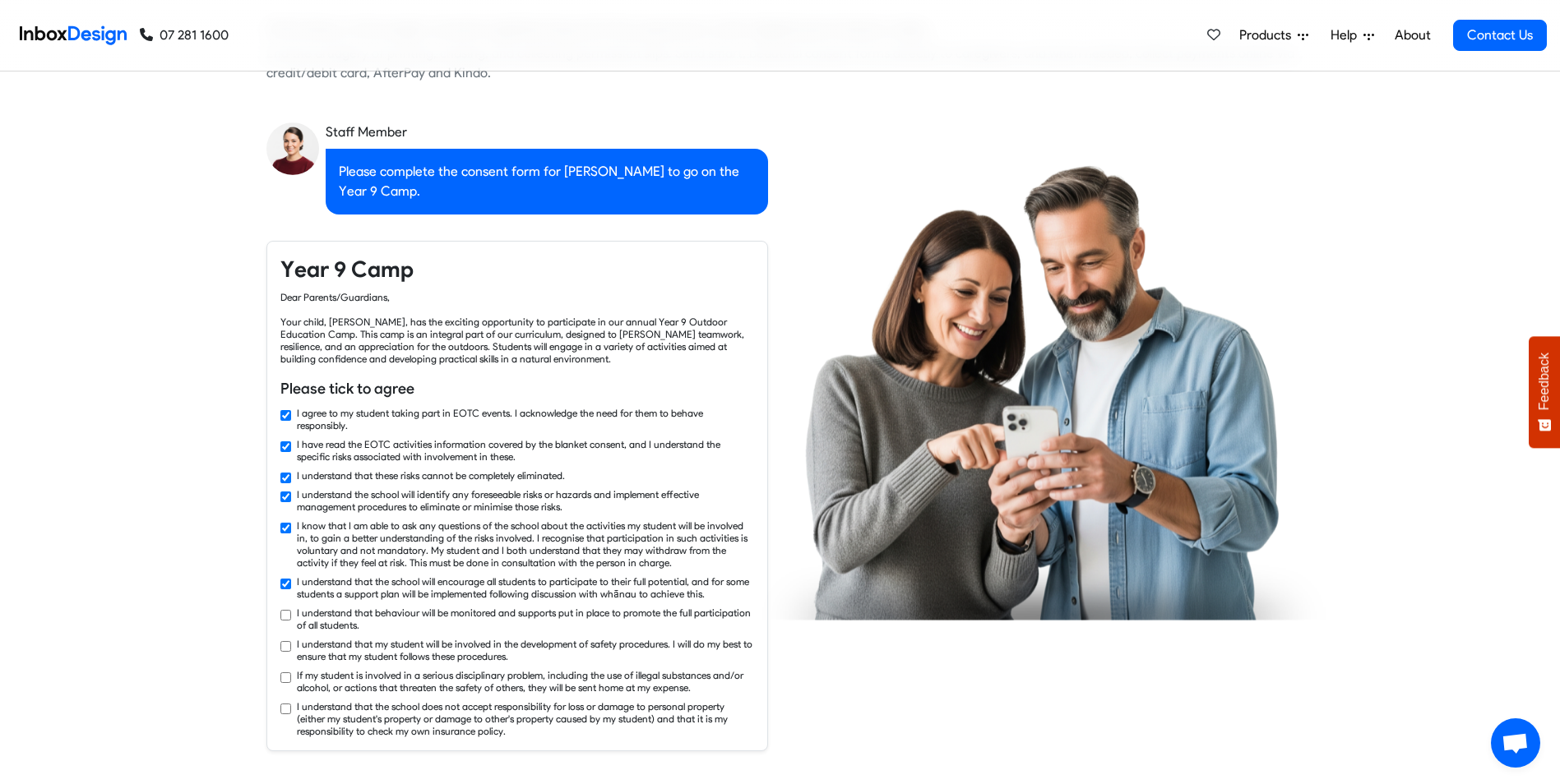
checkbox input "true"
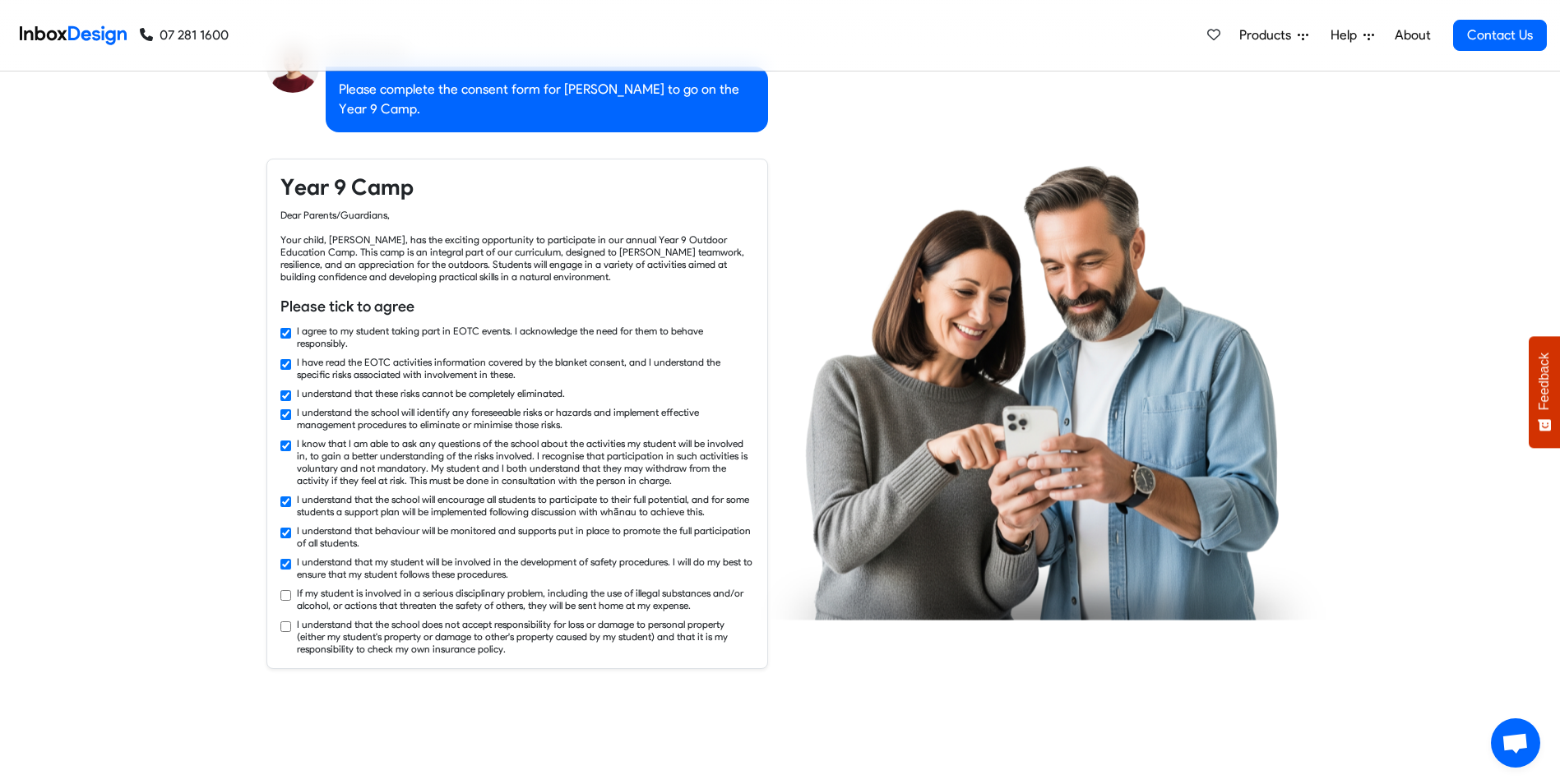
checkbox input "true"
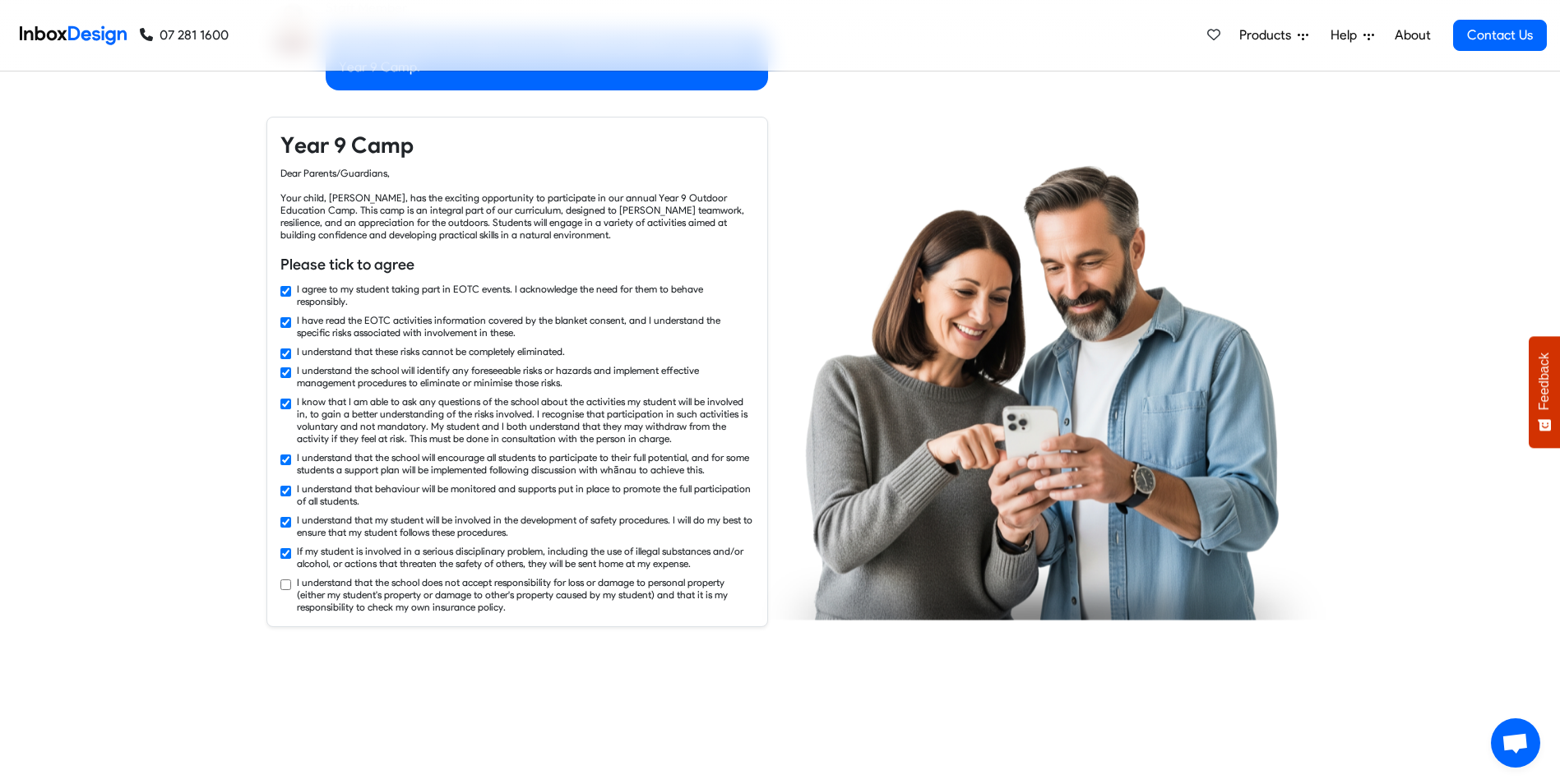
checkbox input "true"
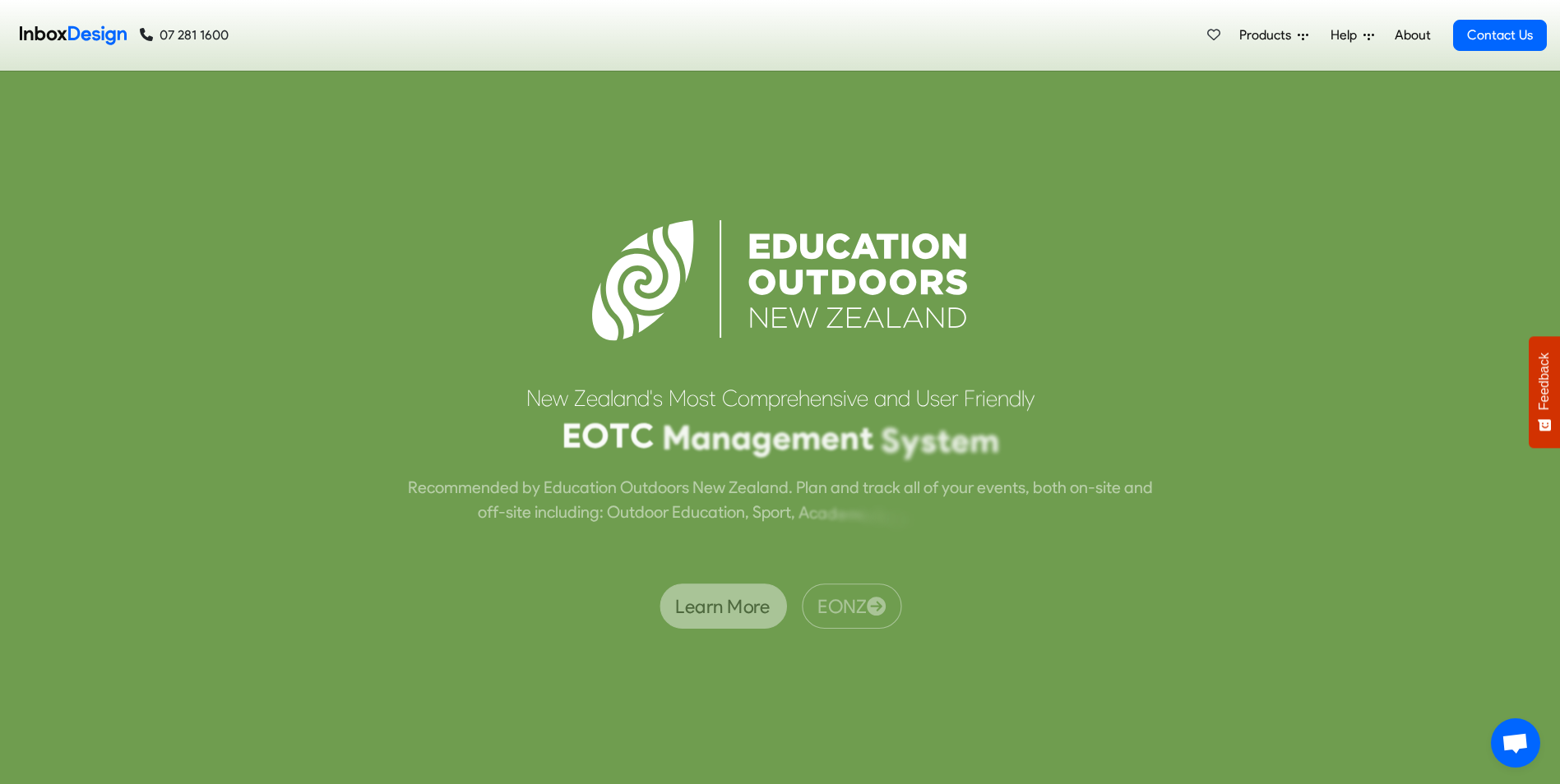
scroll to position [4603, 0]
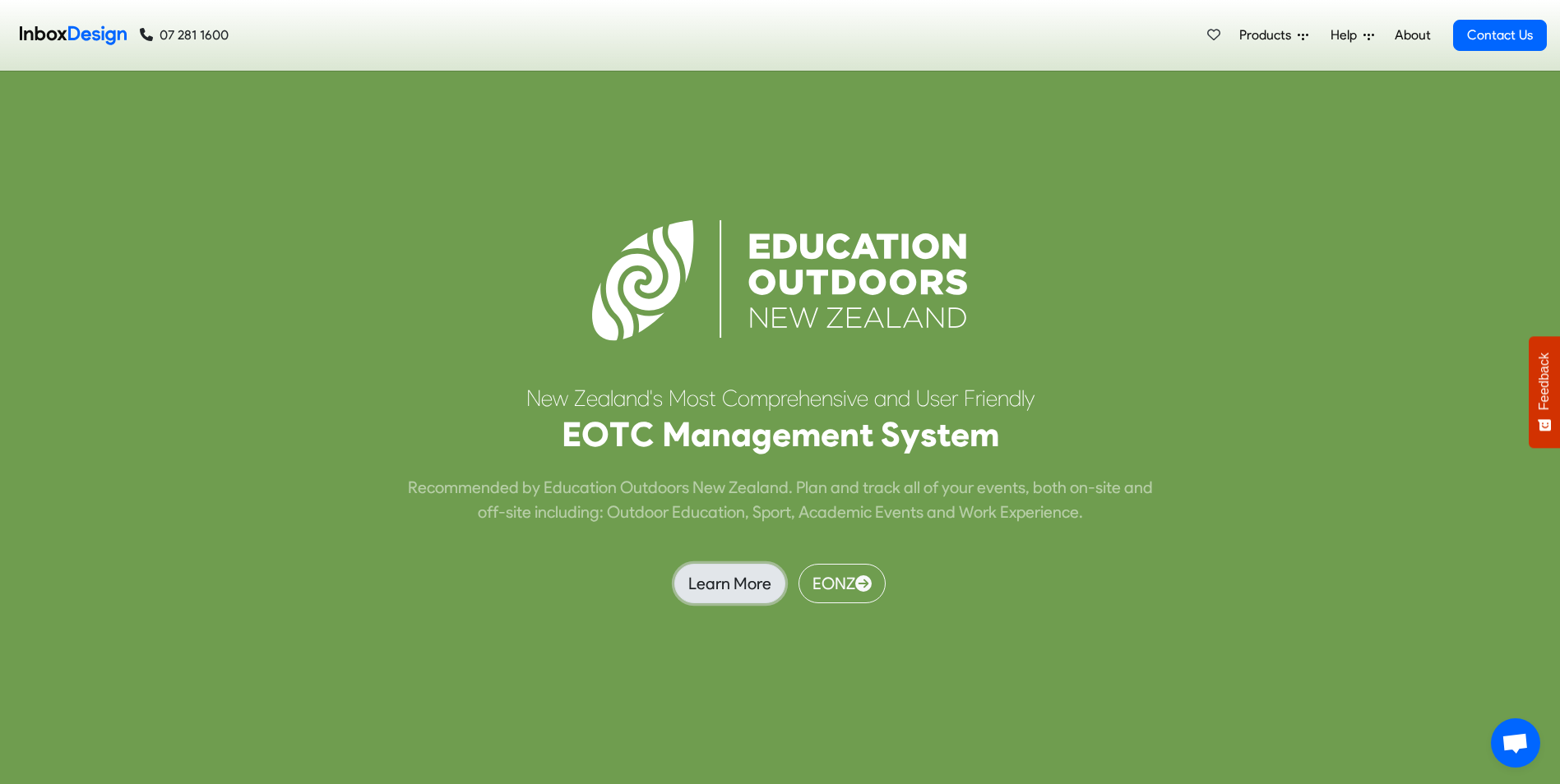
click at [732, 587] on link "Learn More" at bounding box center [729, 583] width 111 height 40
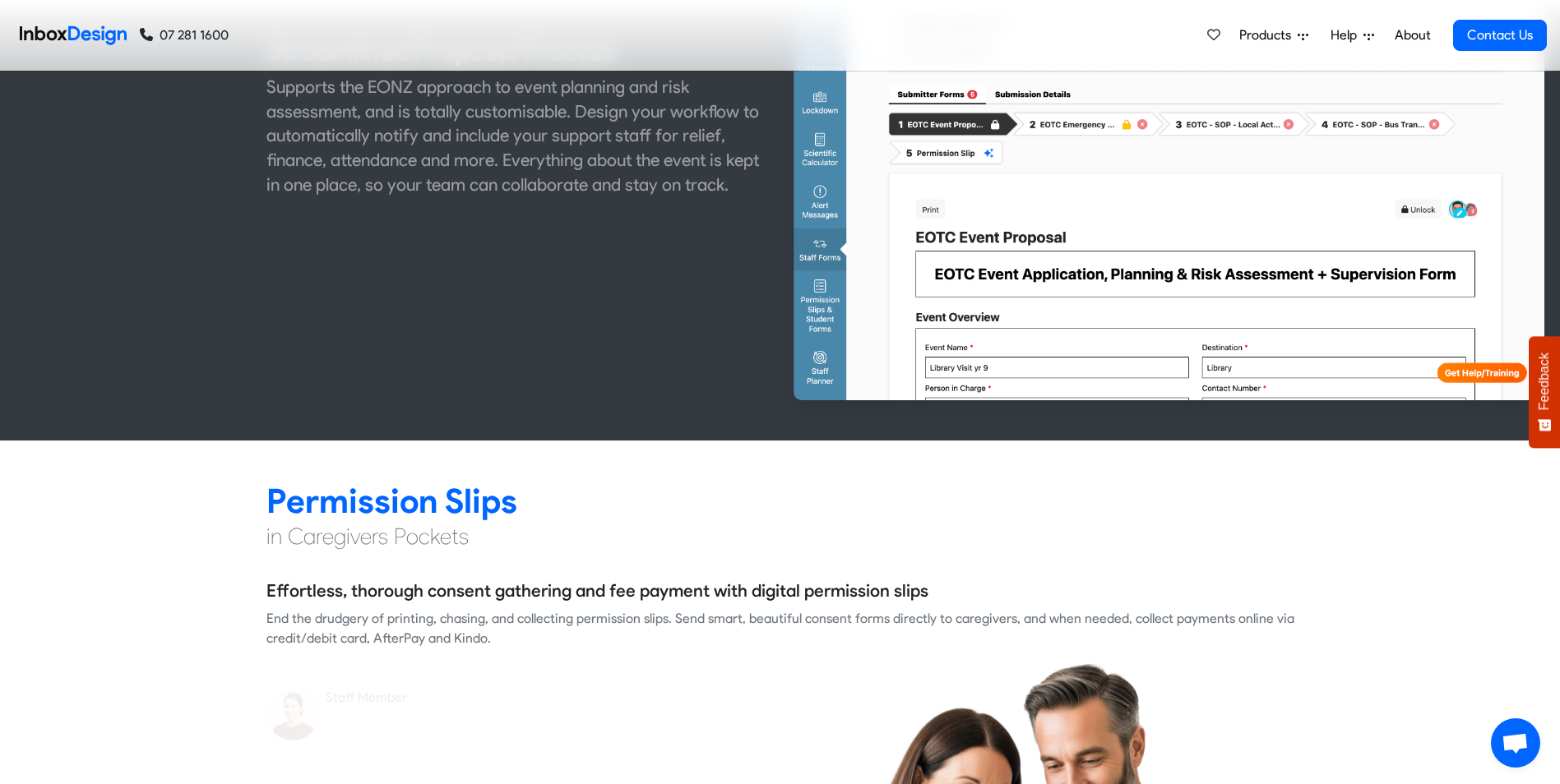
scroll to position [1068, 0]
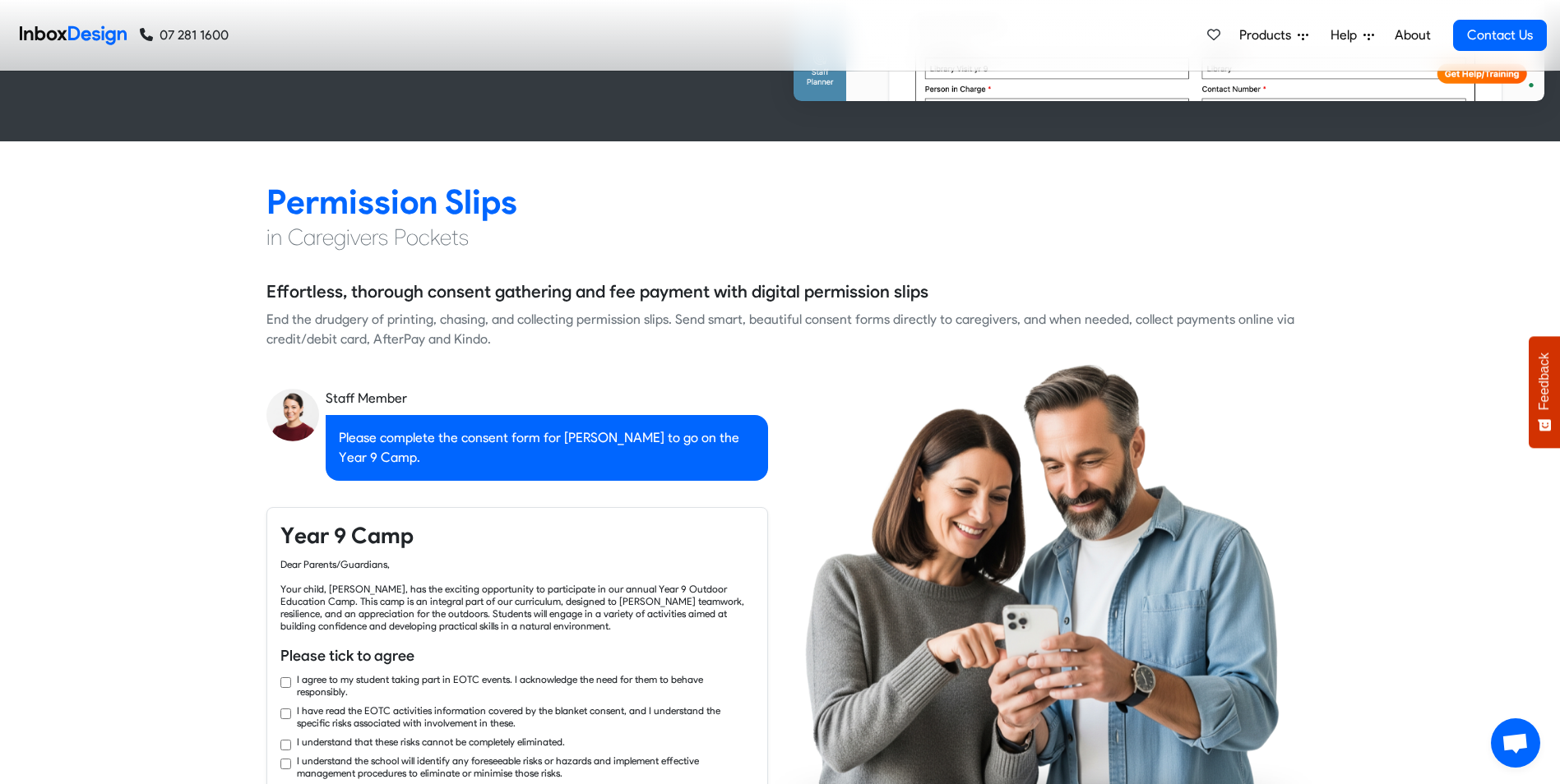
checkbox input "true"
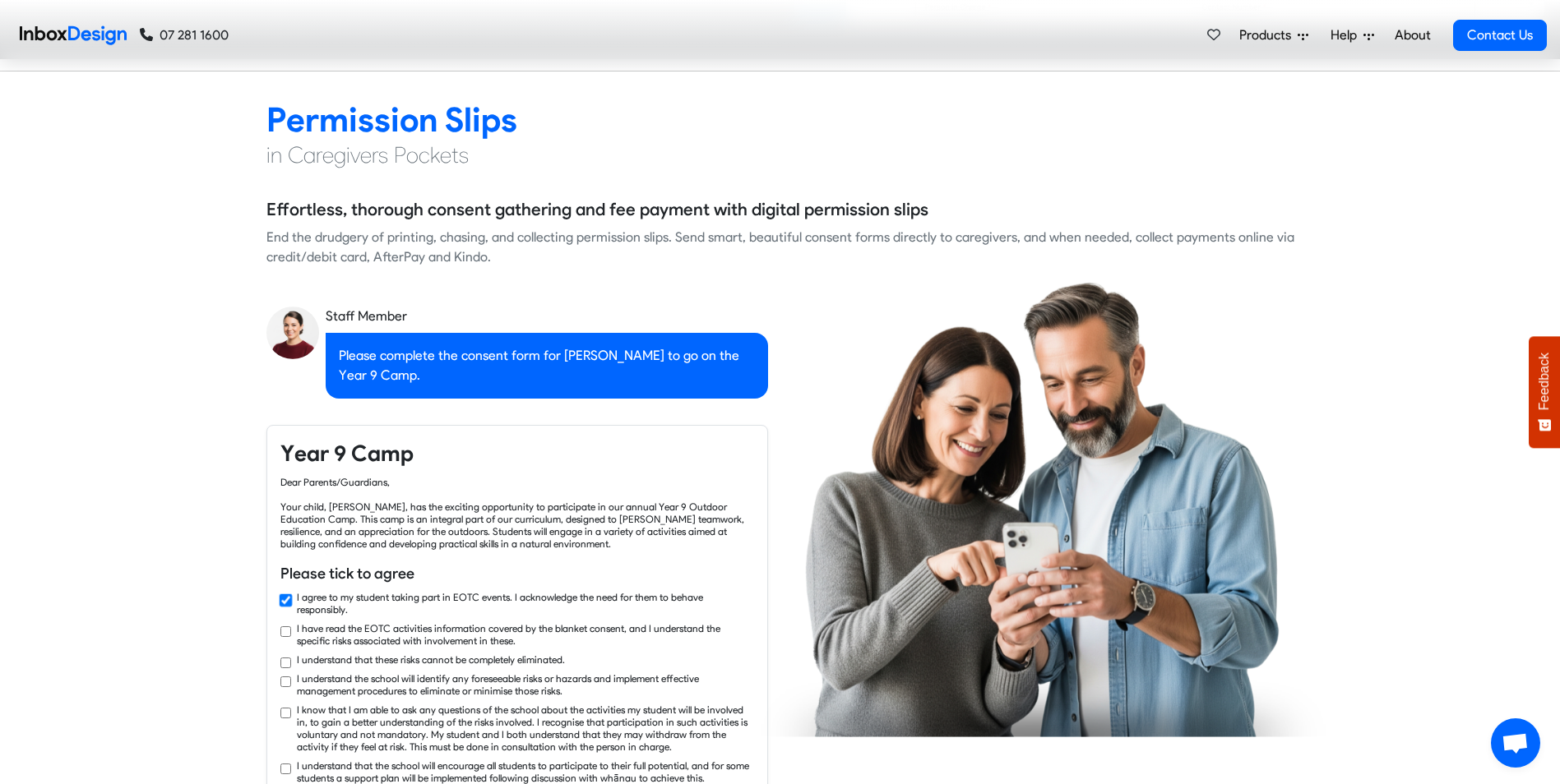
checkbox input "true"
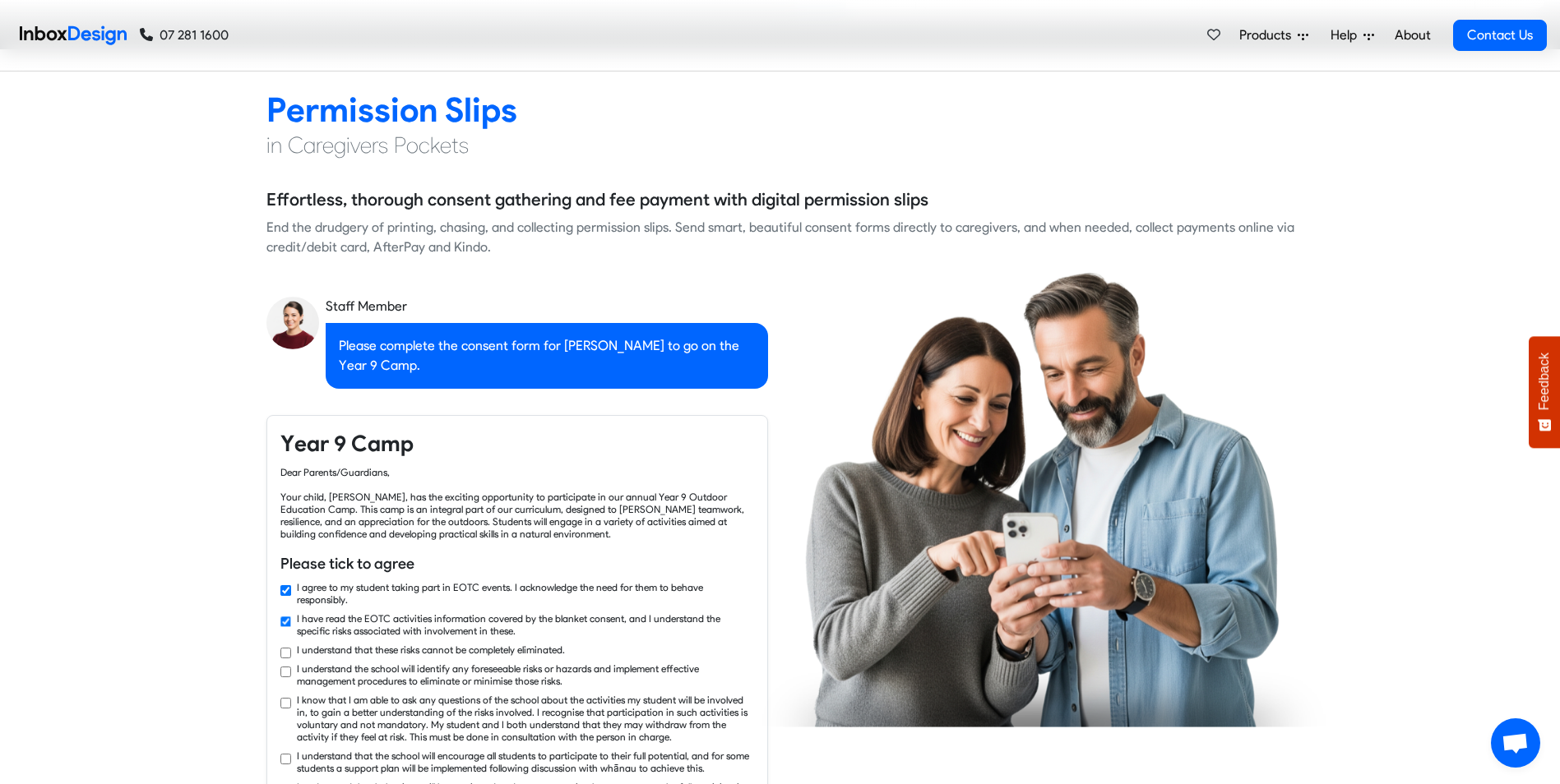
checkbox input "true"
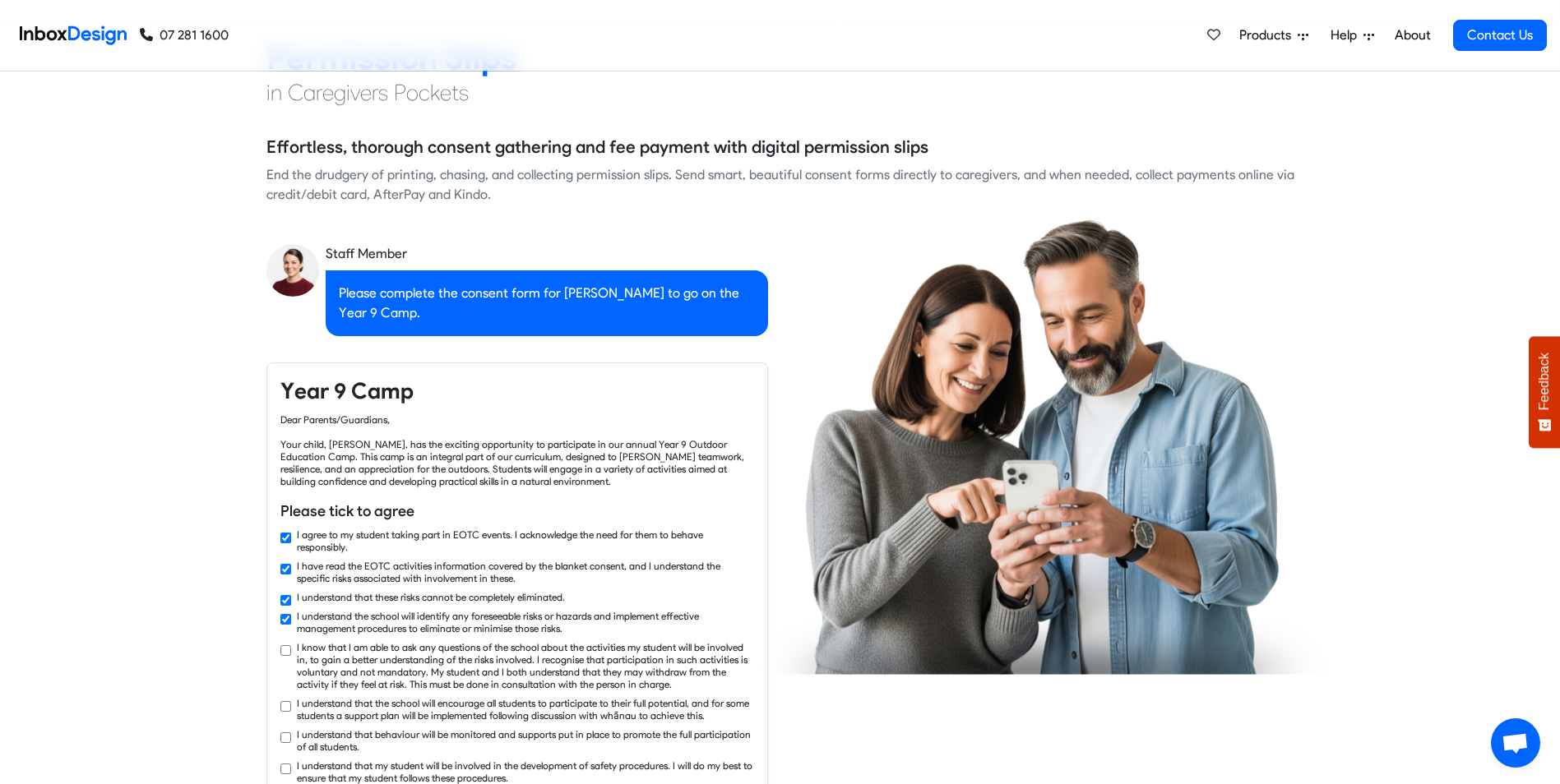
checkbox input "true"
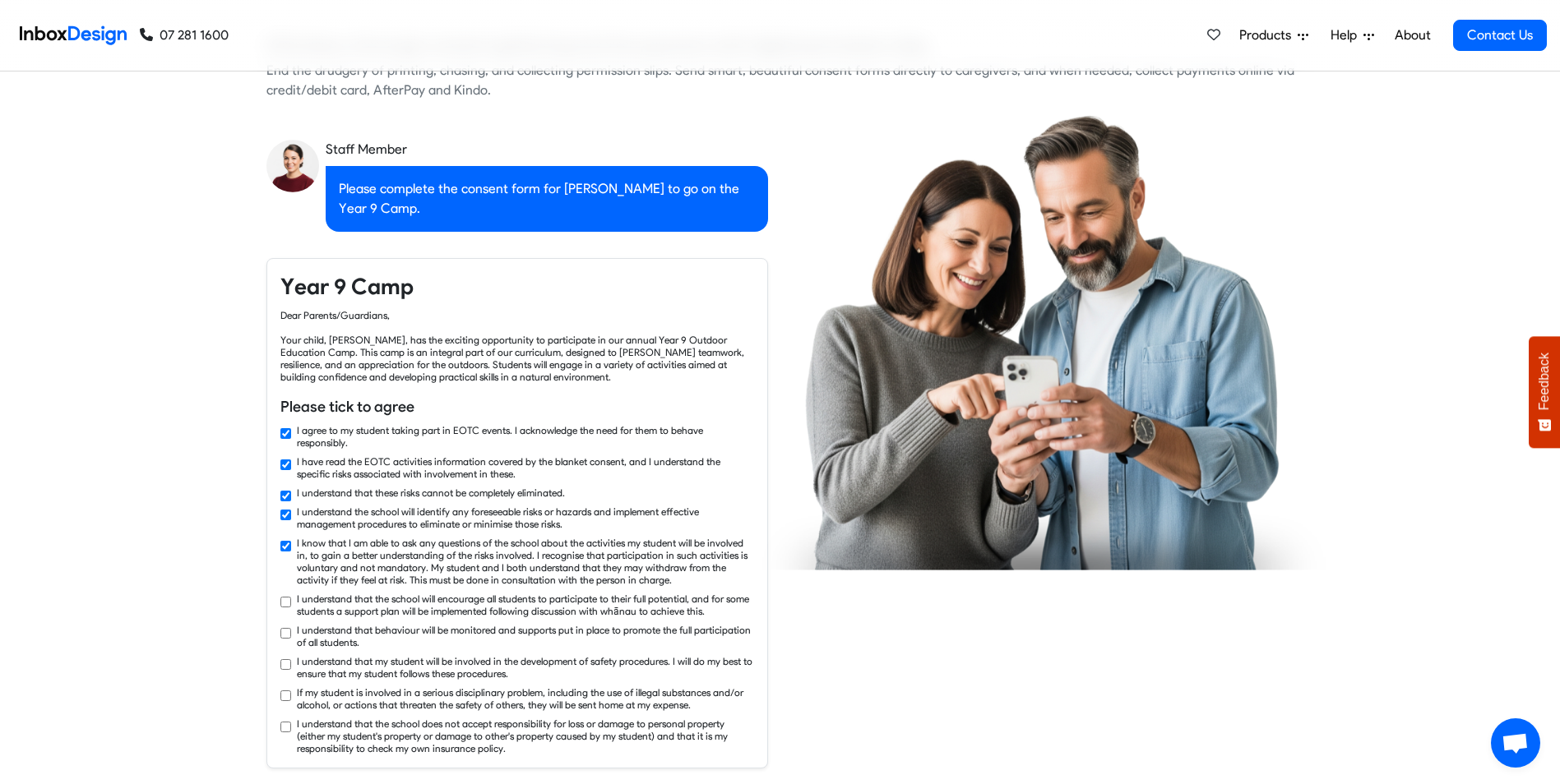
checkbox input "true"
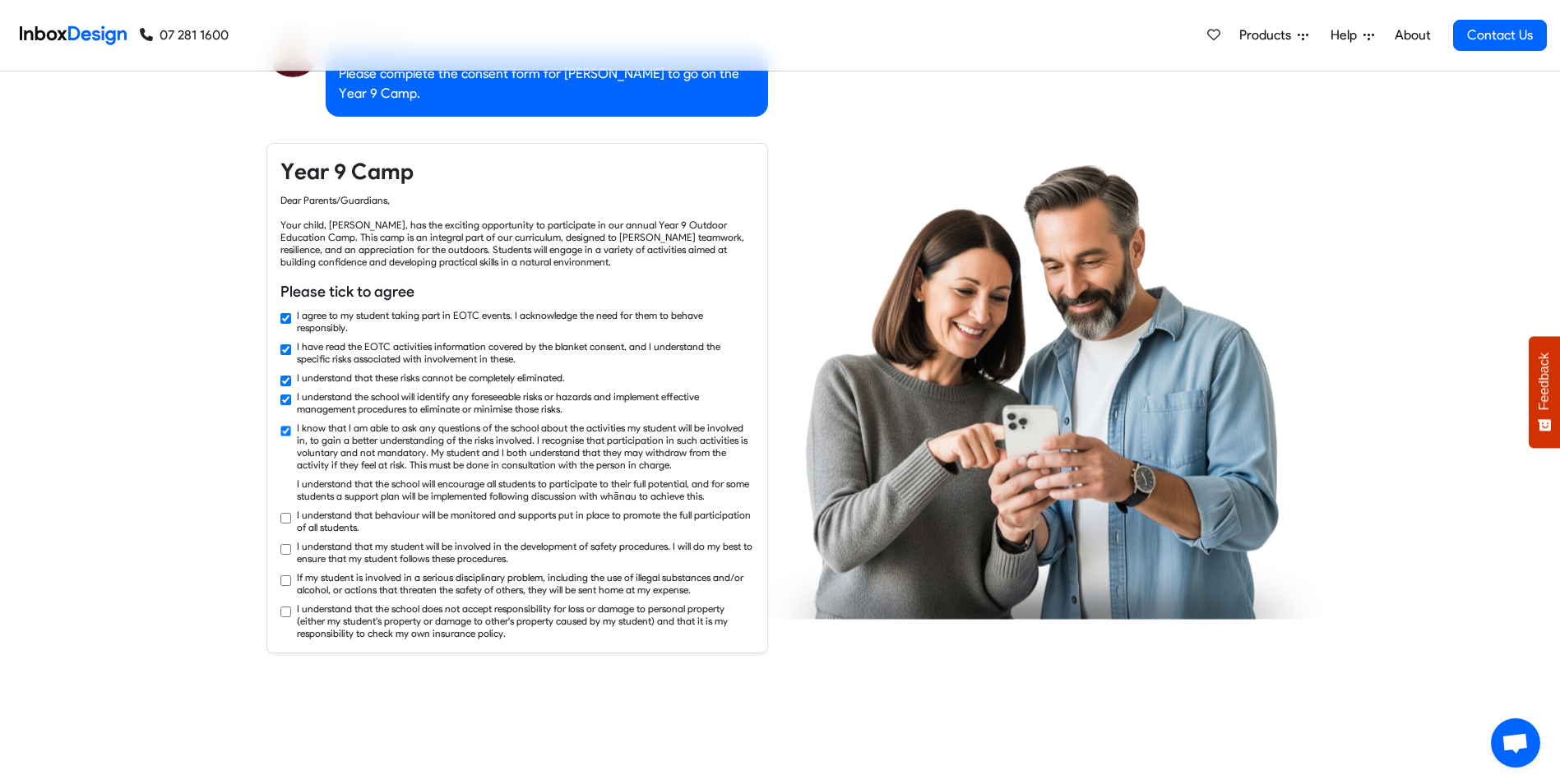
checkbox input "true"
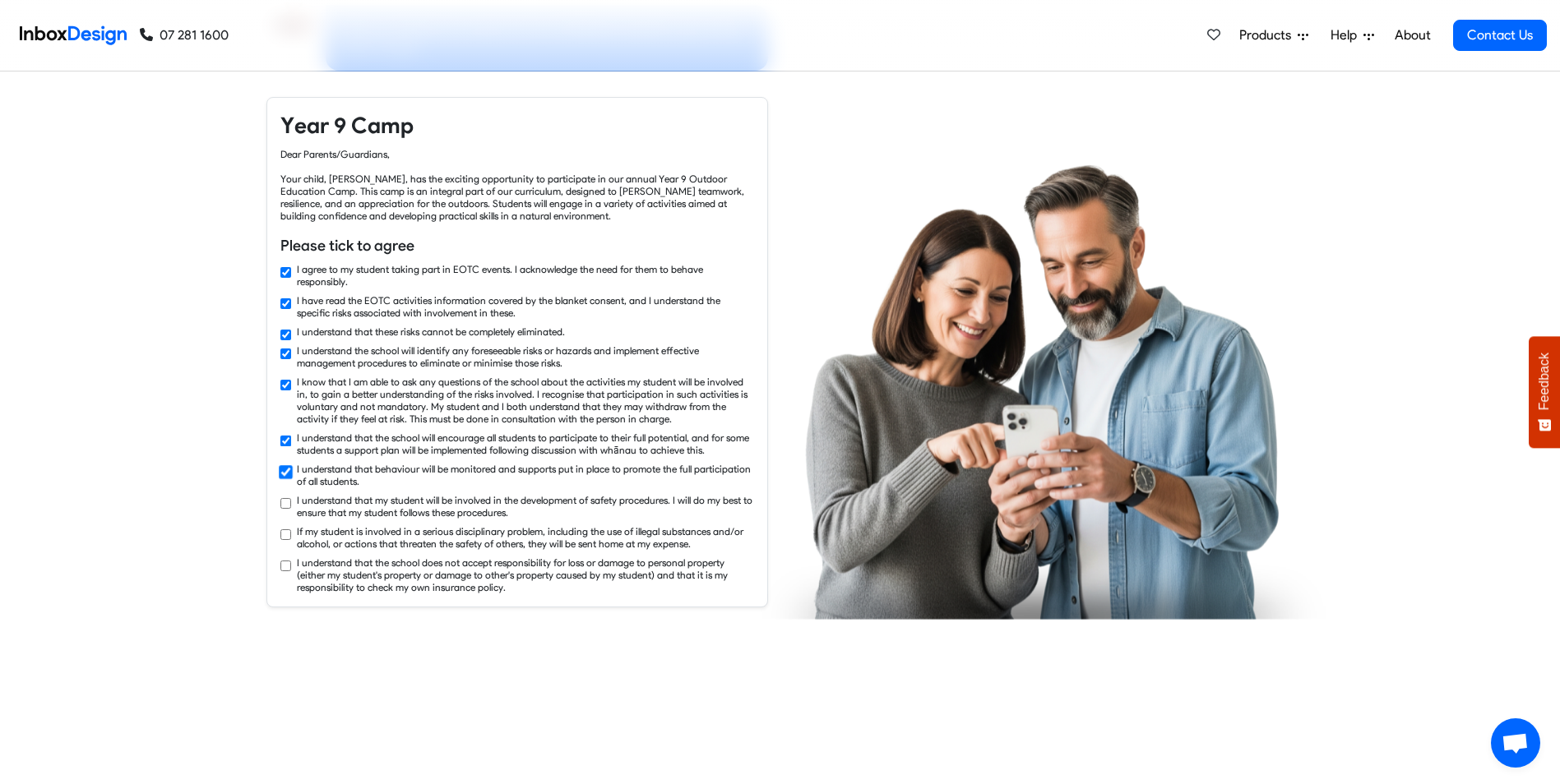
checkbox input "true"
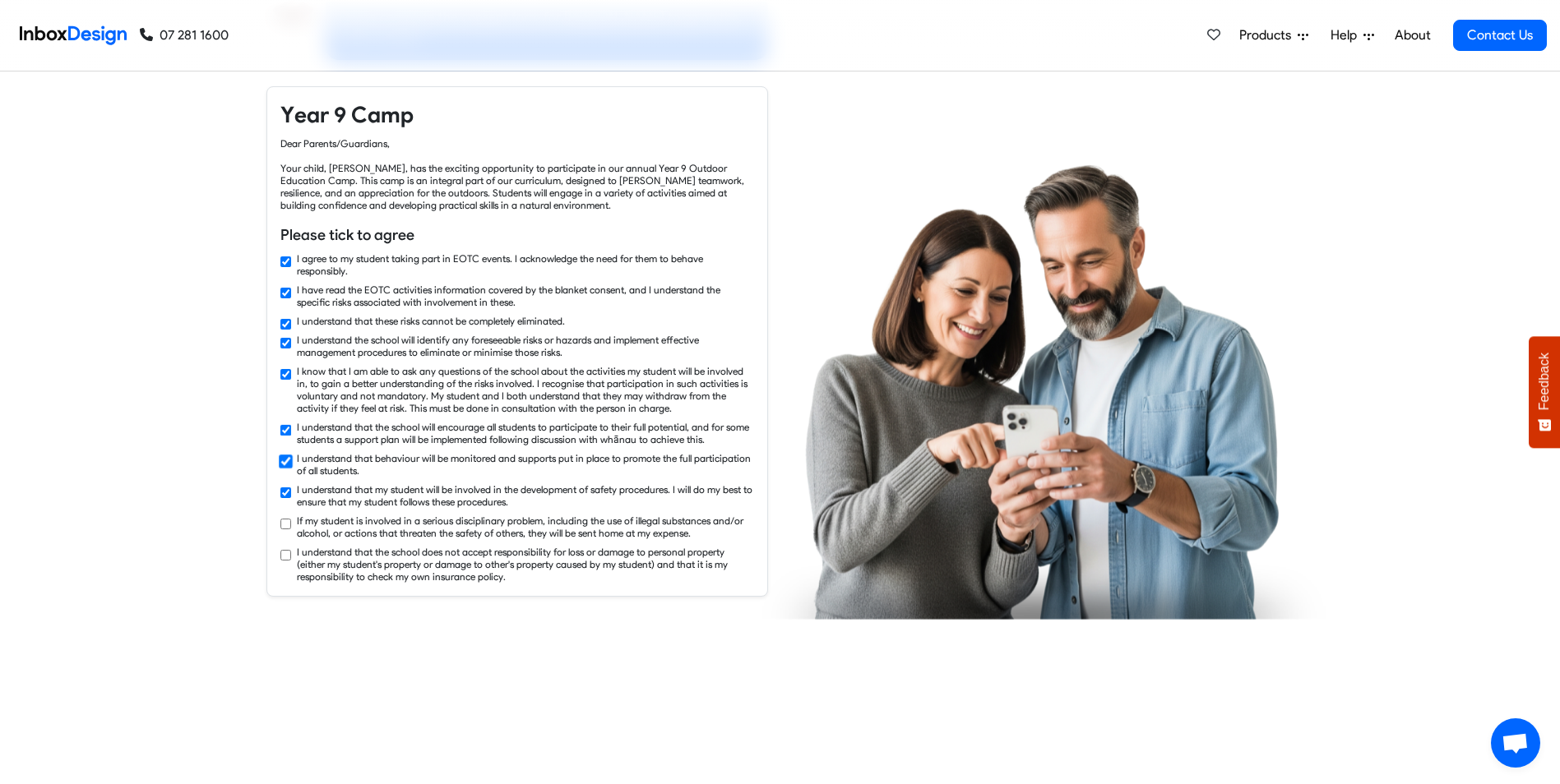
checkbox input "true"
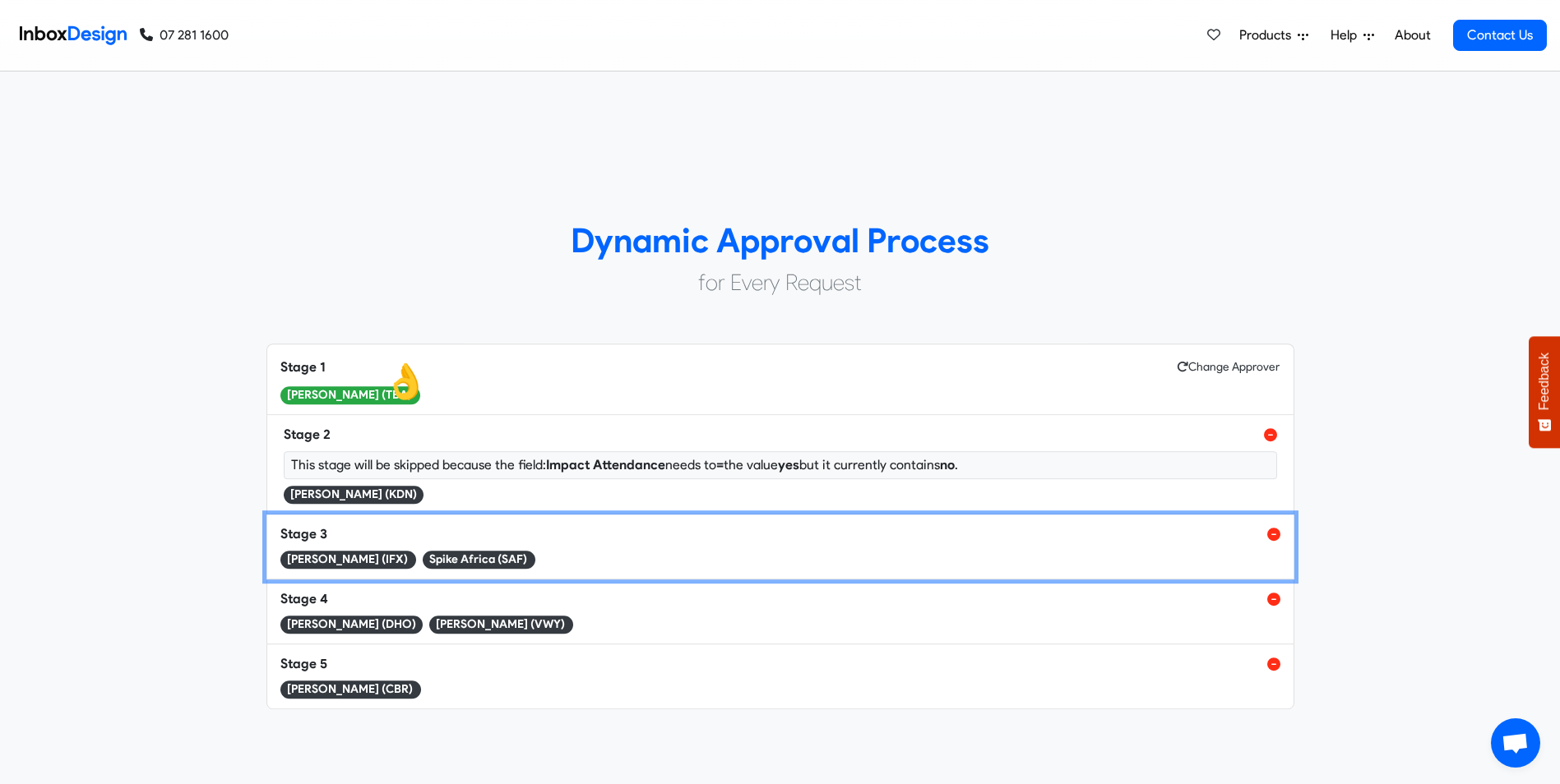
scroll to position [5590, 0]
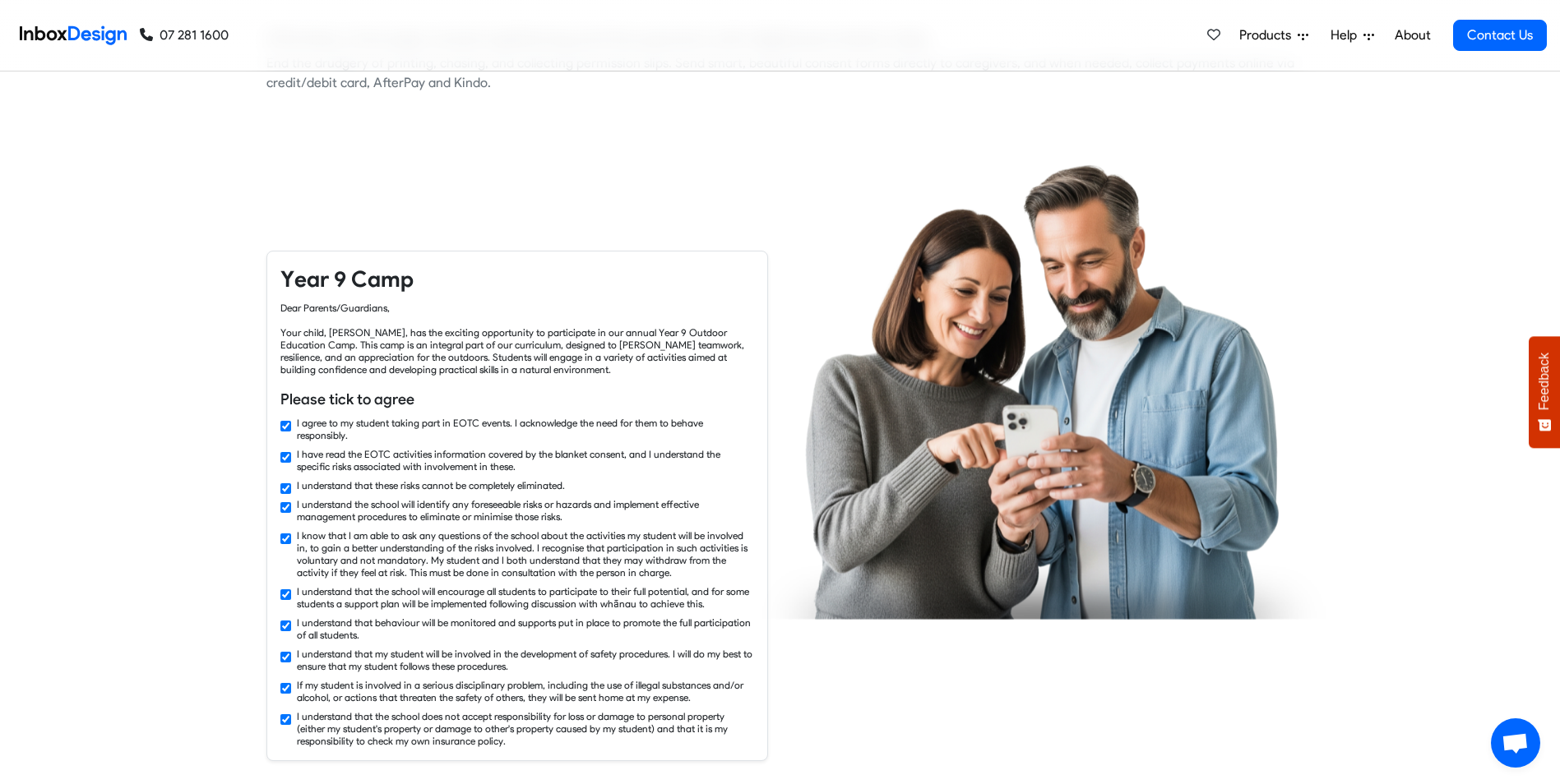
checkbox input "false"
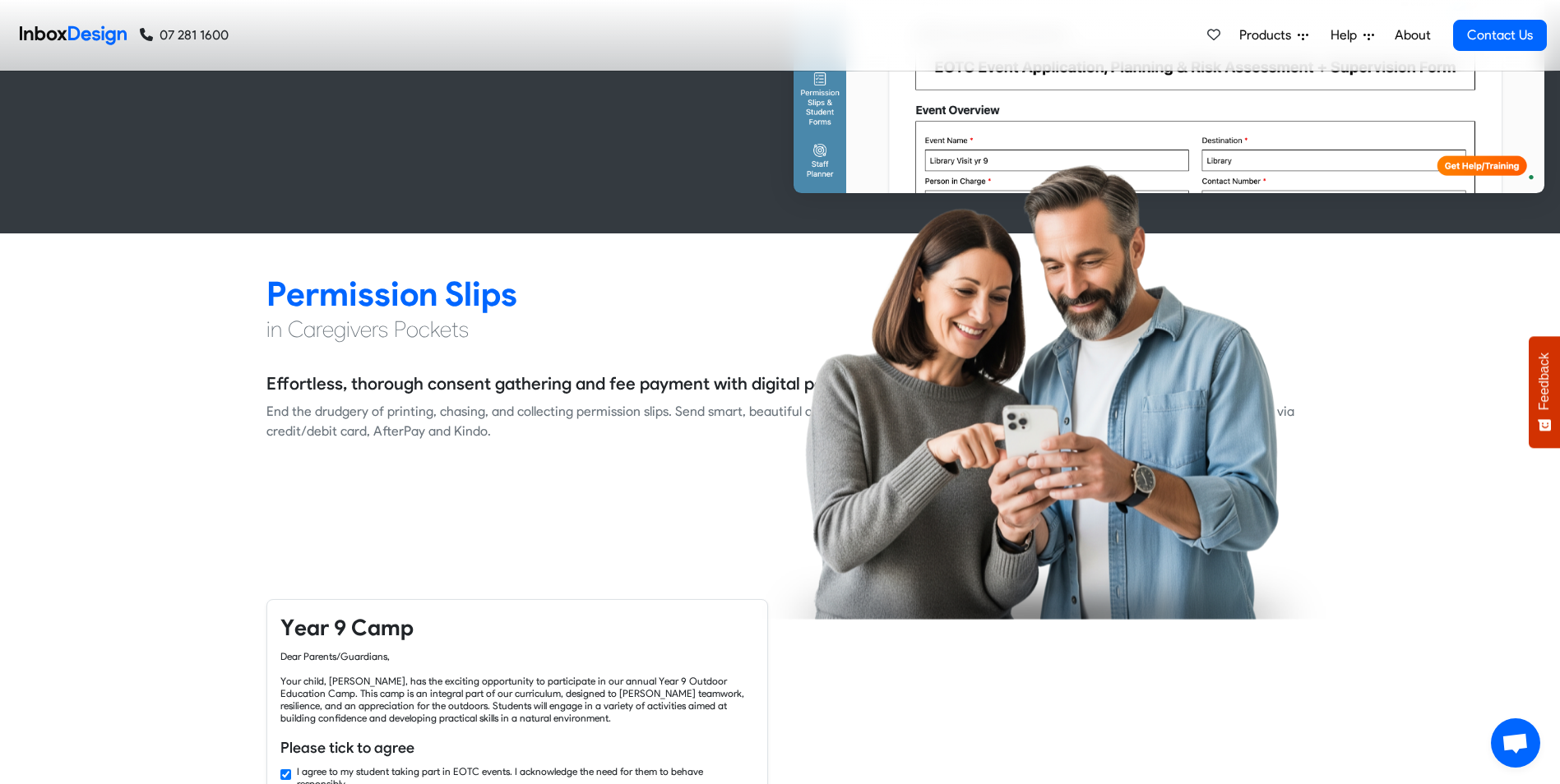
checkbox input "false"
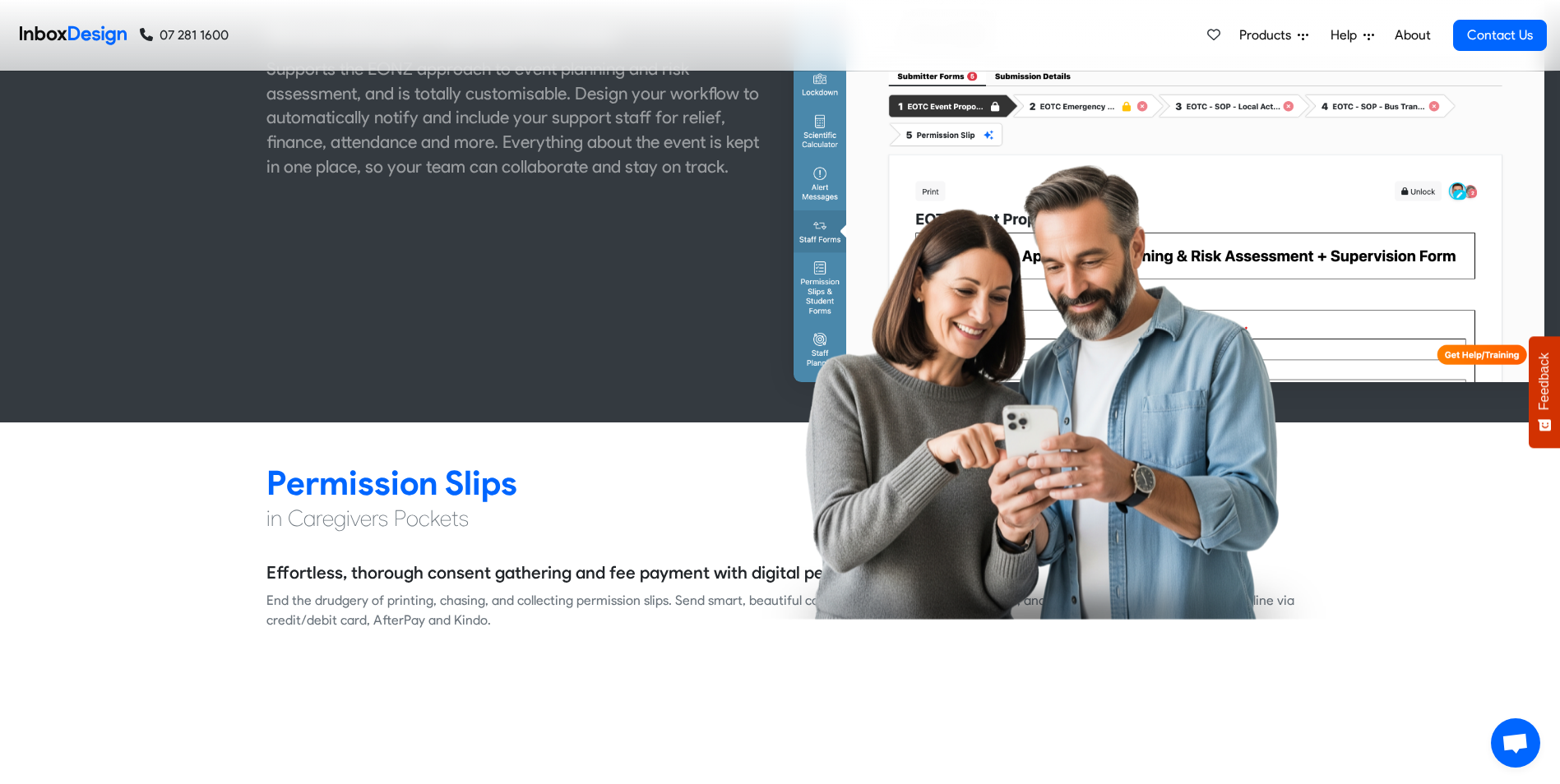
checkbox input "false"
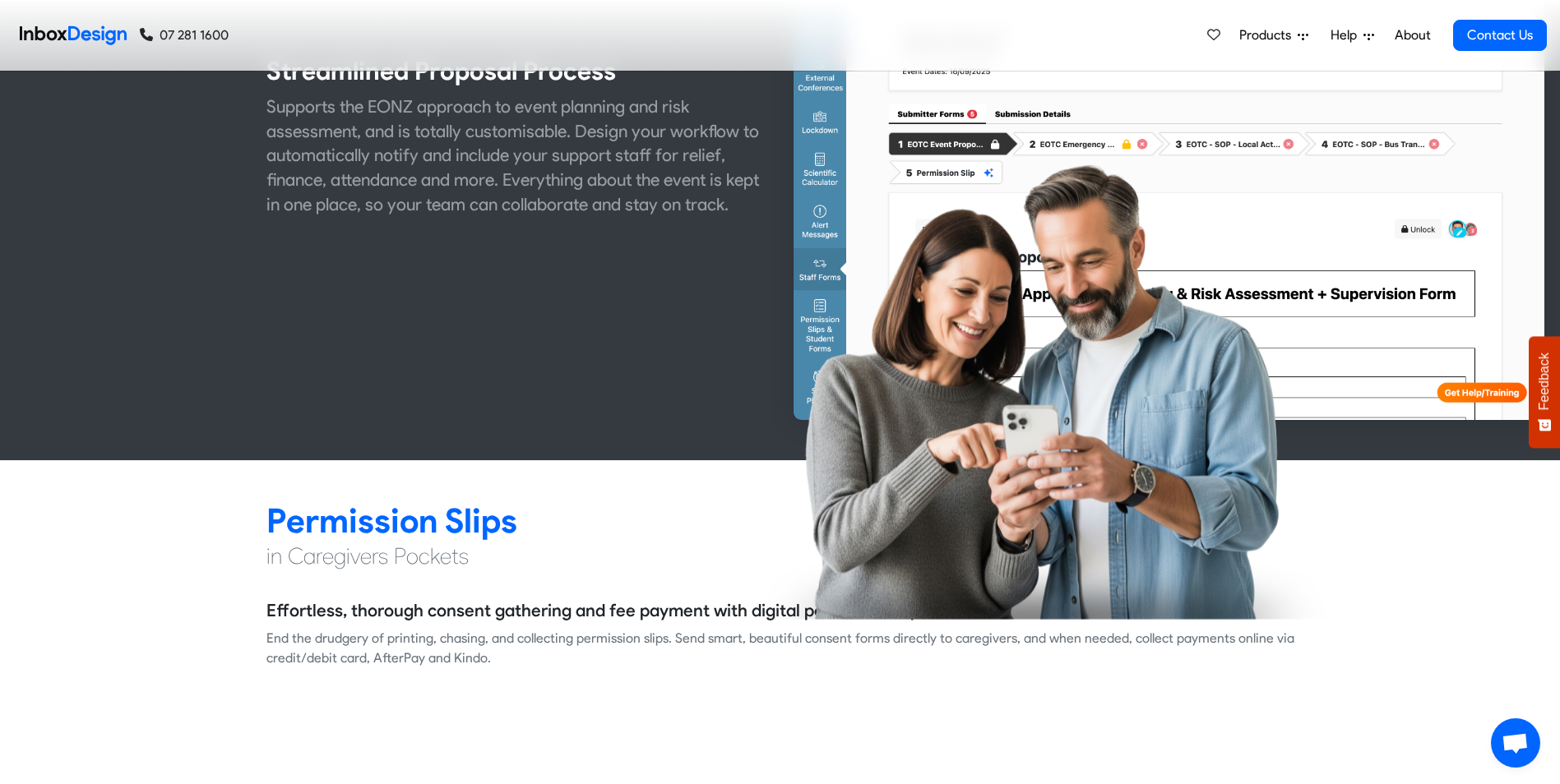
checkbox input "false"
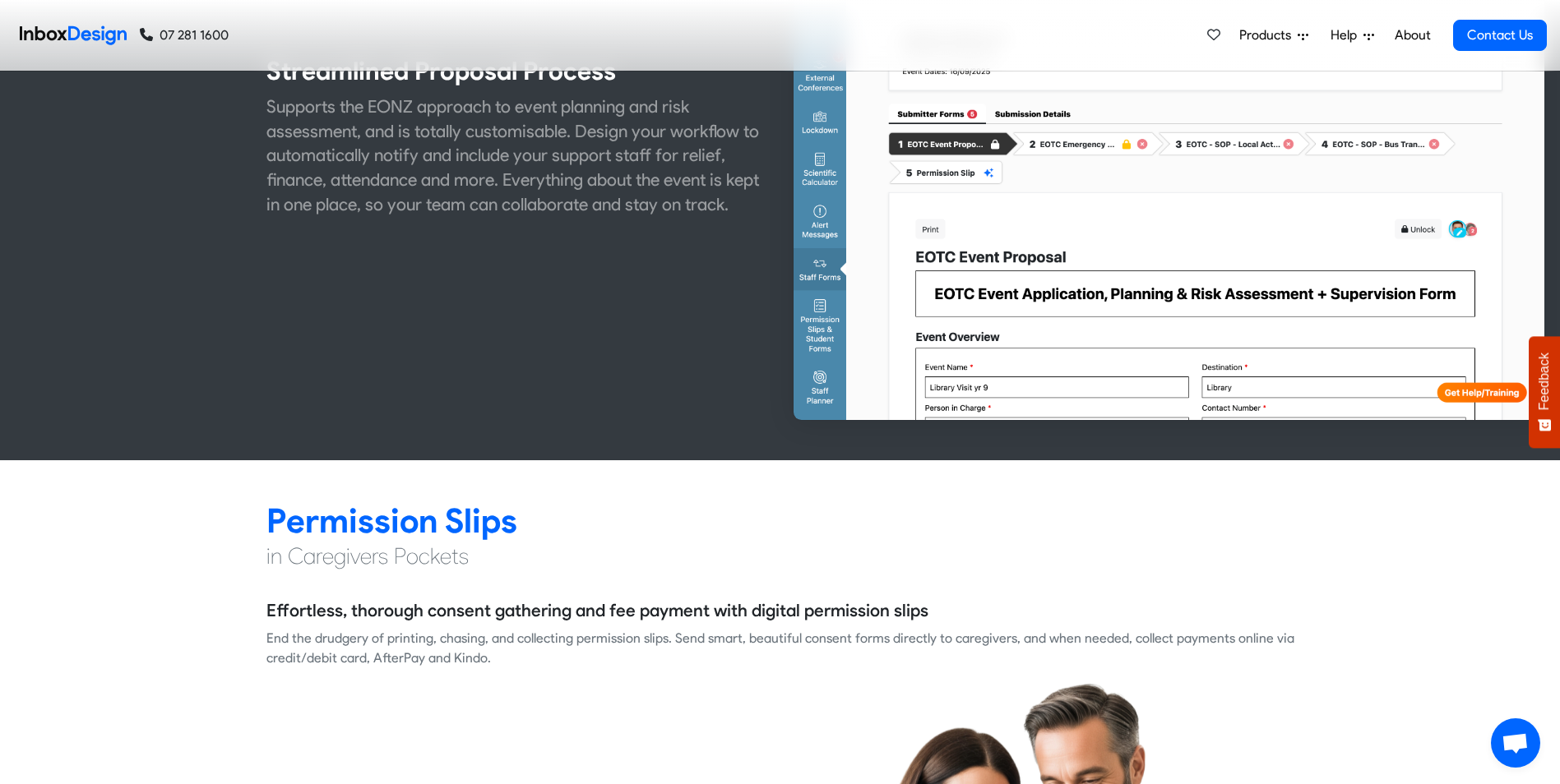
checkbox input "false"
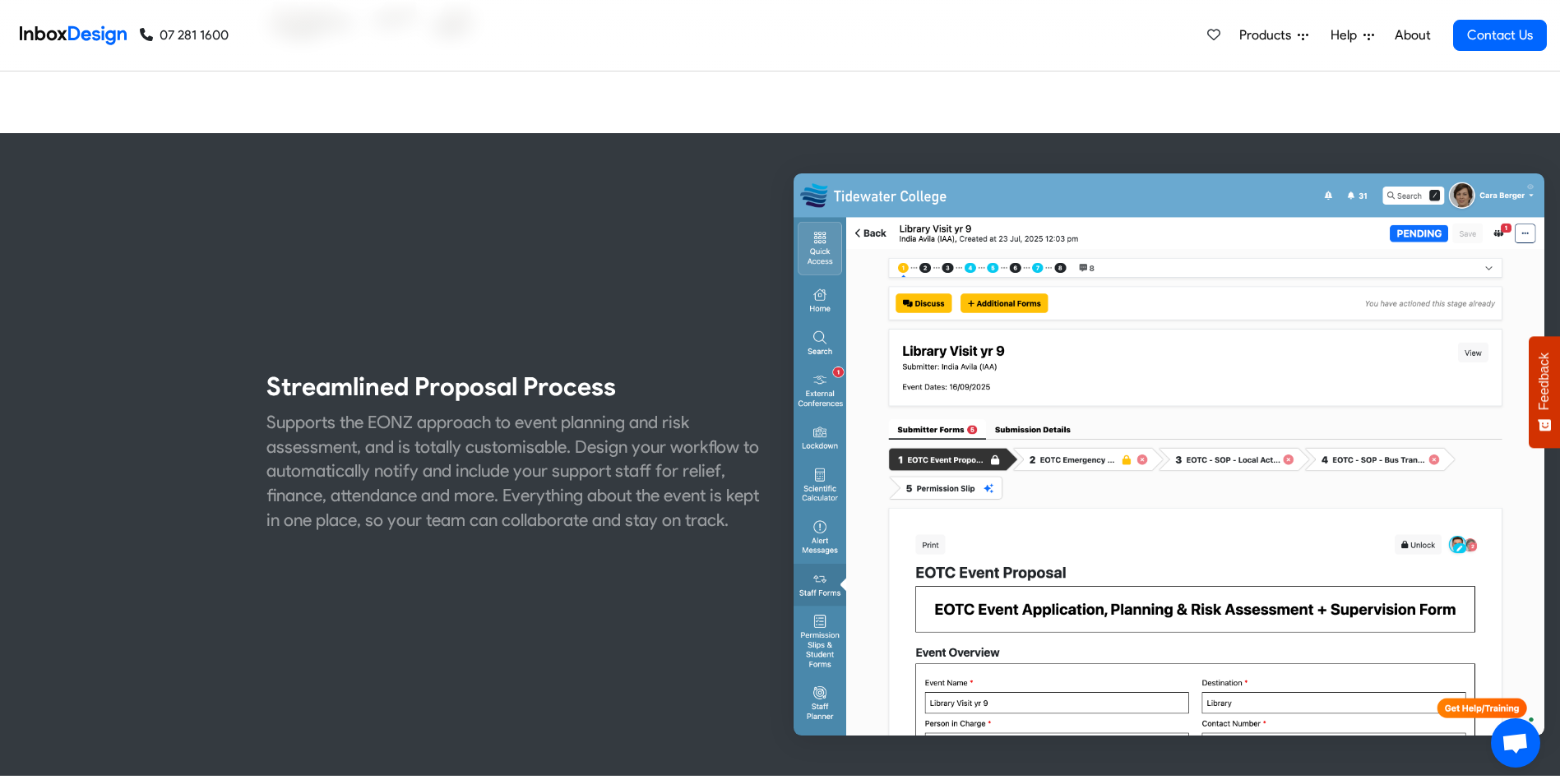
checkbox input "false"
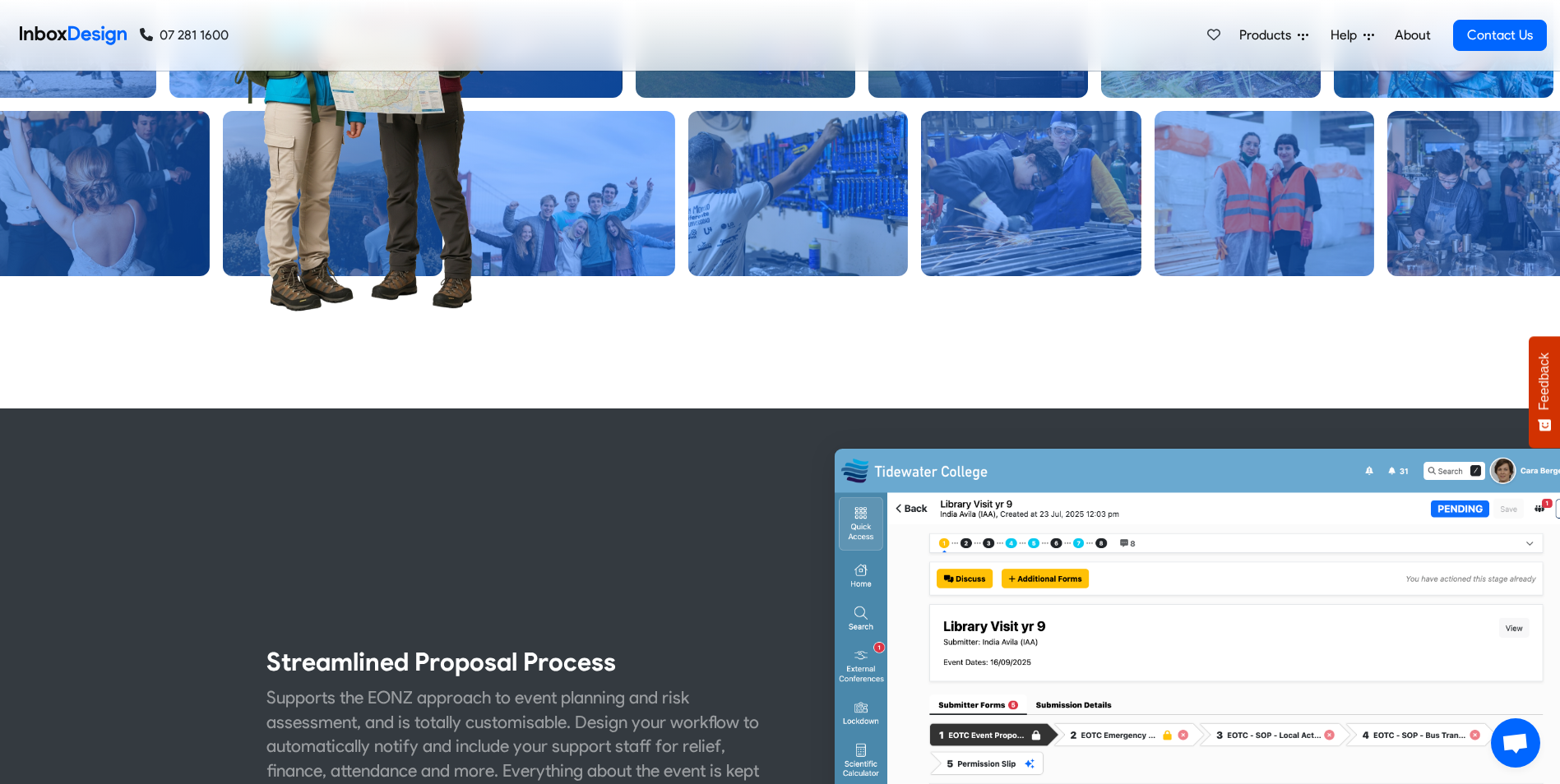
checkbox input "false"
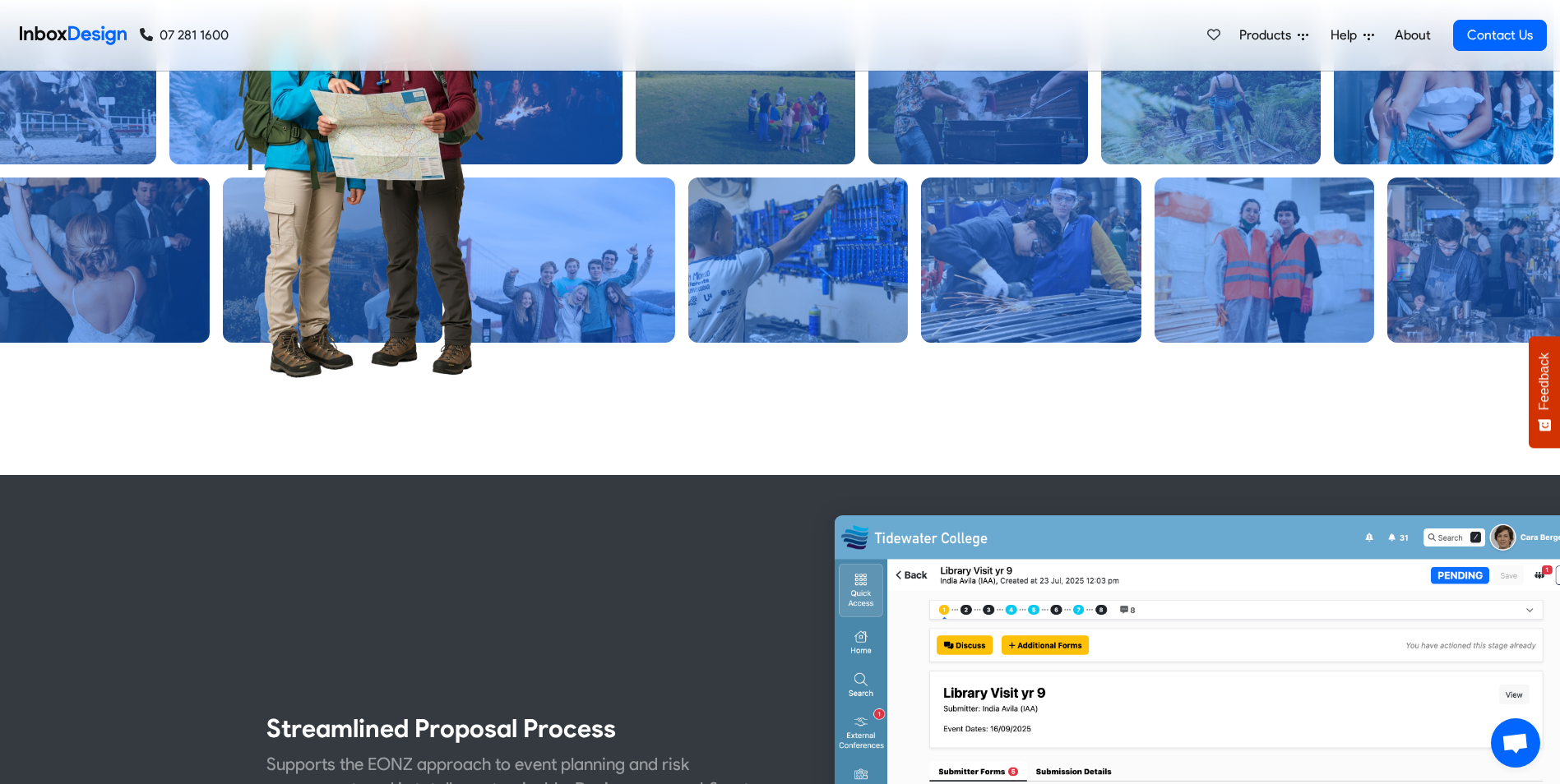
checkbox input "false"
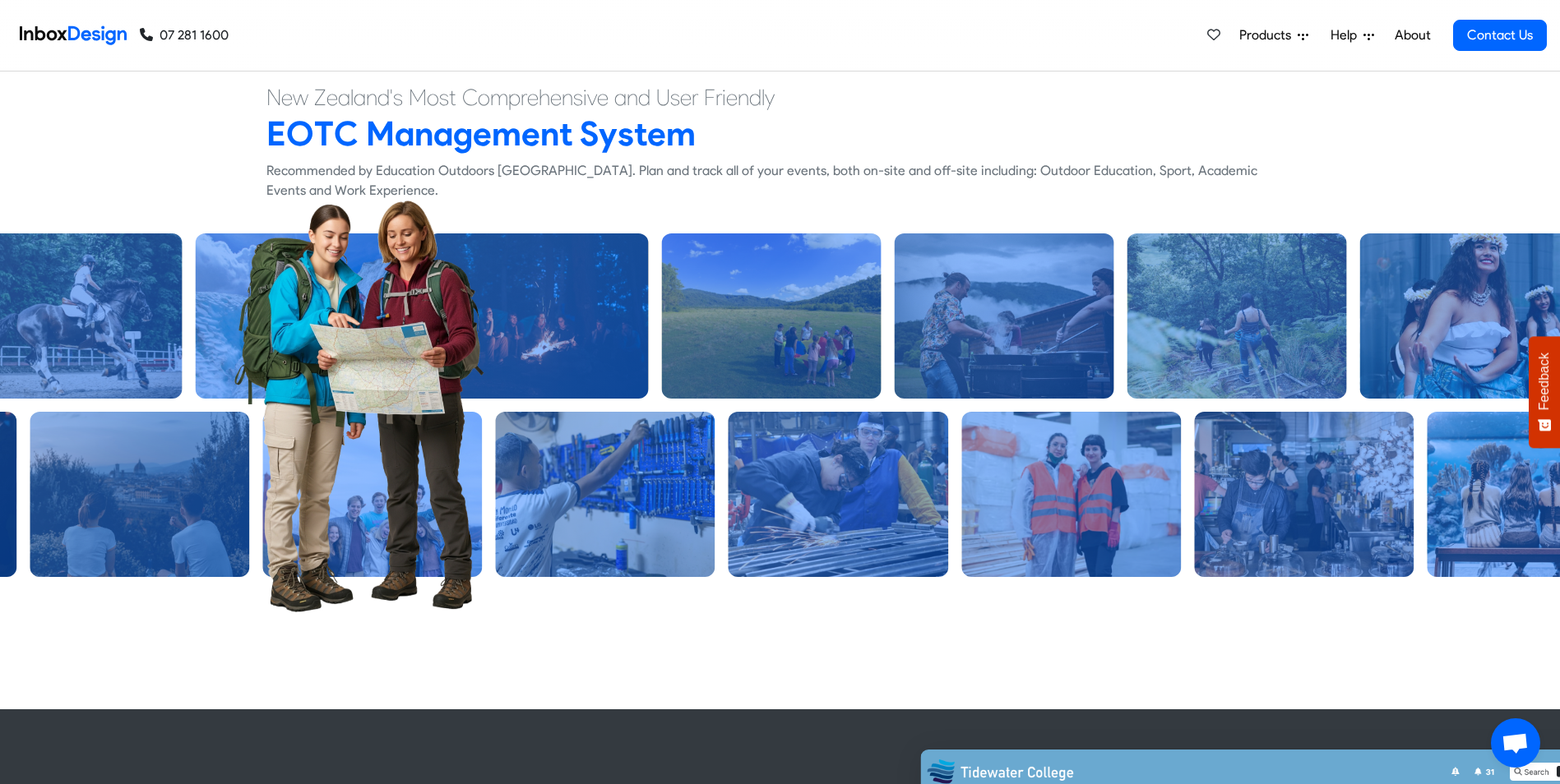
scroll to position [0, 0]
